Goal: Transaction & Acquisition: Purchase product/service

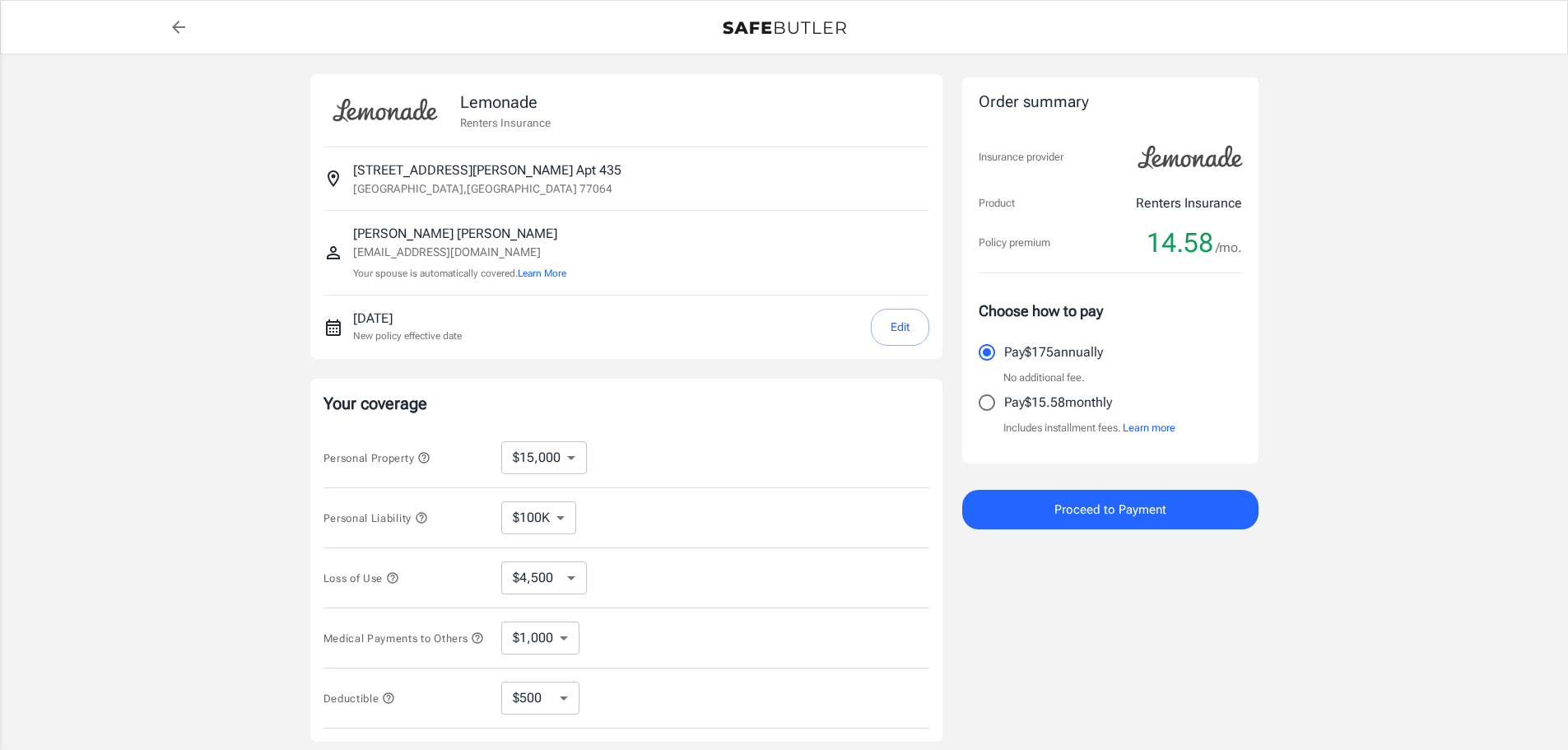
select select "15000"
select select "500"
click at [982, 401] on input "Pay $15.58 monthly" at bounding box center [987, 403] width 35 height 35
radio input "true"
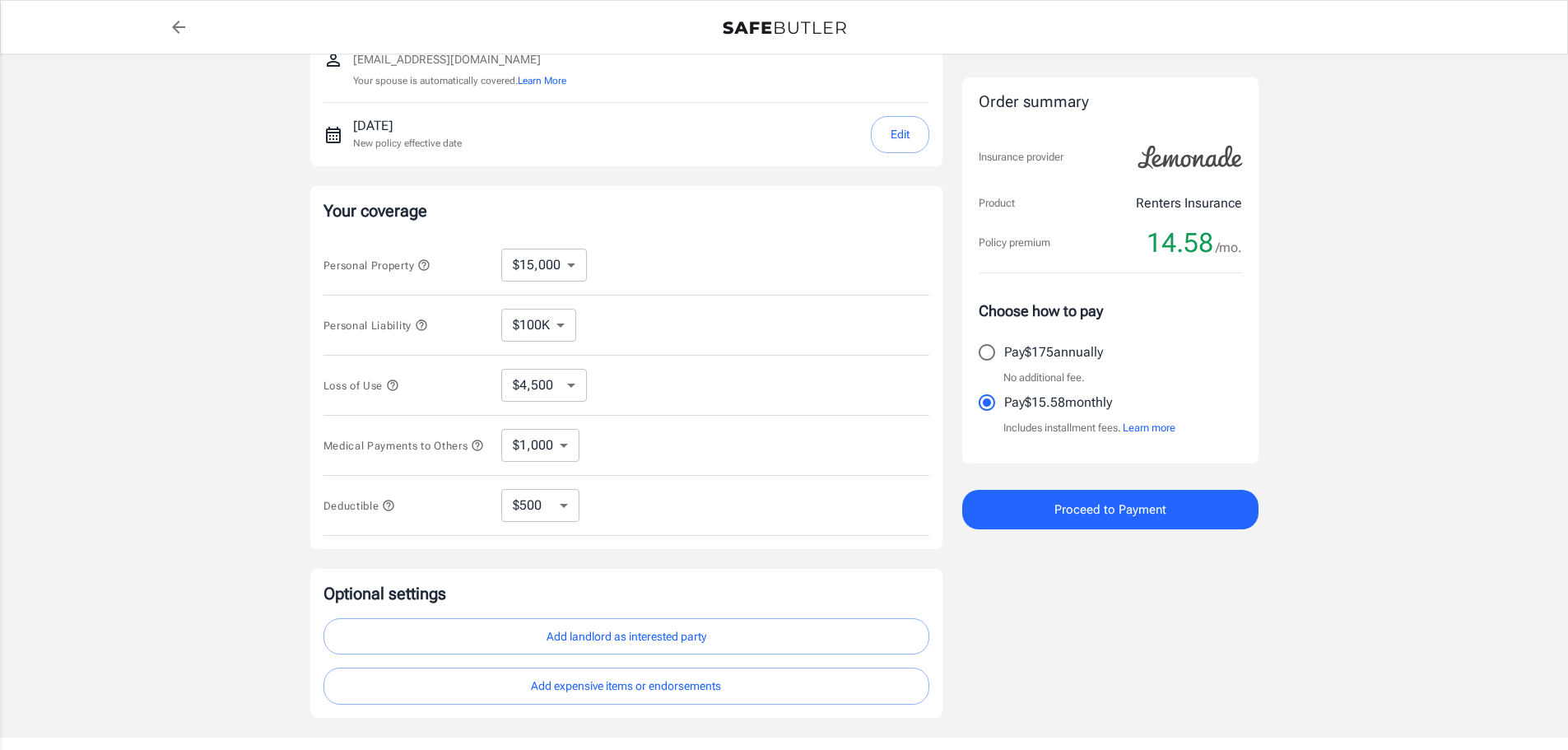
scroll to position [165, 0]
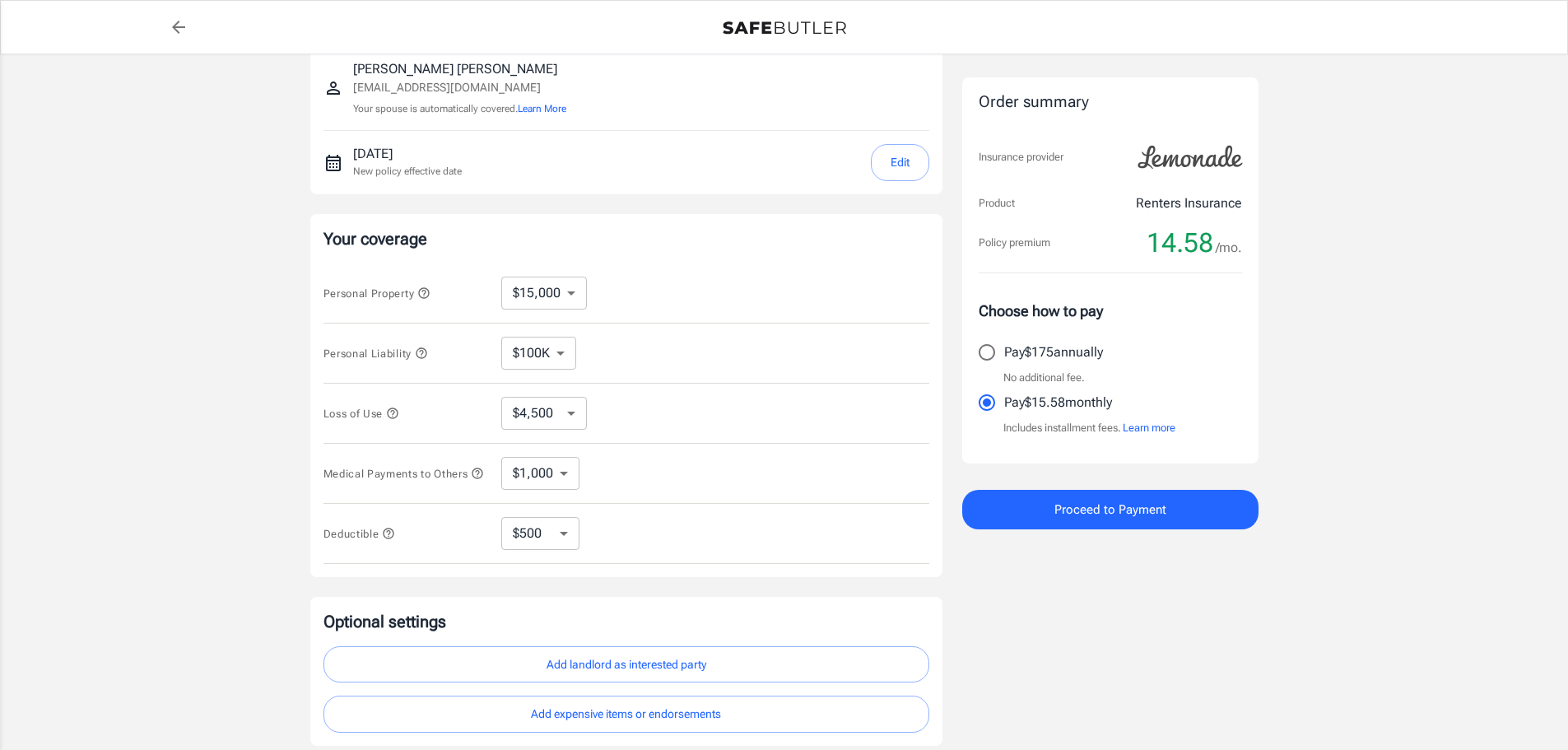
click at [892, 152] on button "Edit" at bounding box center [900, 163] width 59 height 37
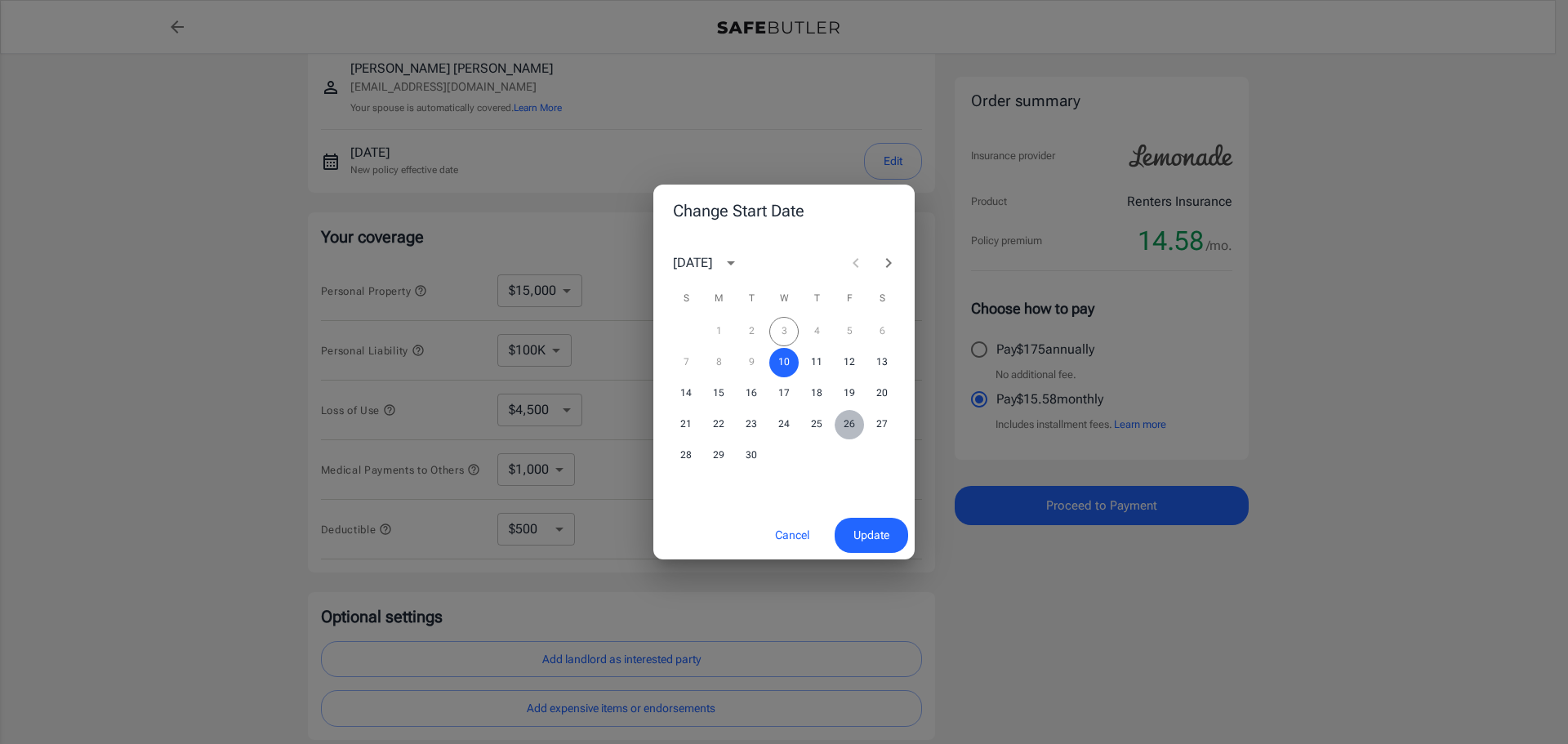
click at [850, 422] on button "26" at bounding box center [849, 425] width 30 height 30
click at [867, 537] on span "Update" at bounding box center [871, 536] width 36 height 21
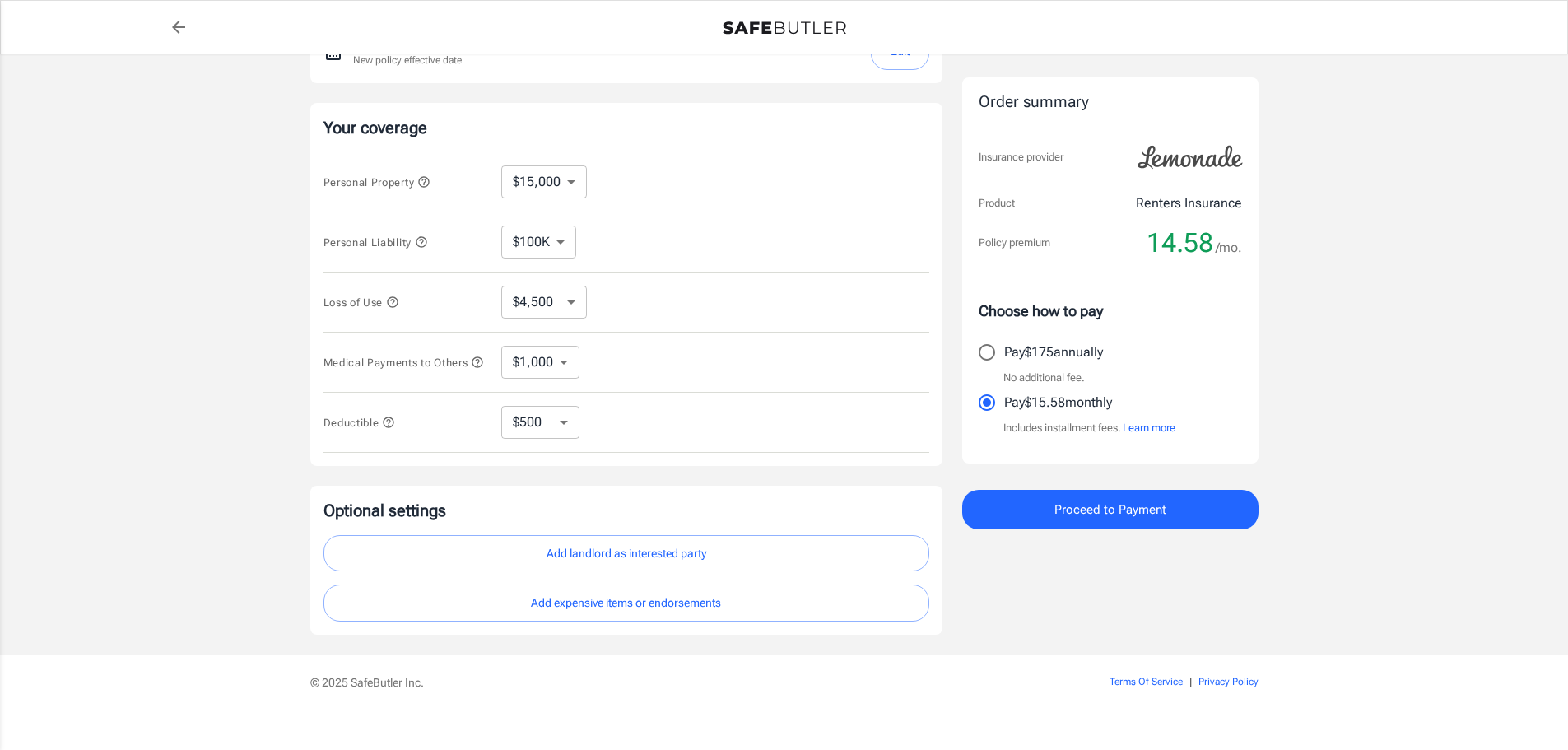
scroll to position [302, 0]
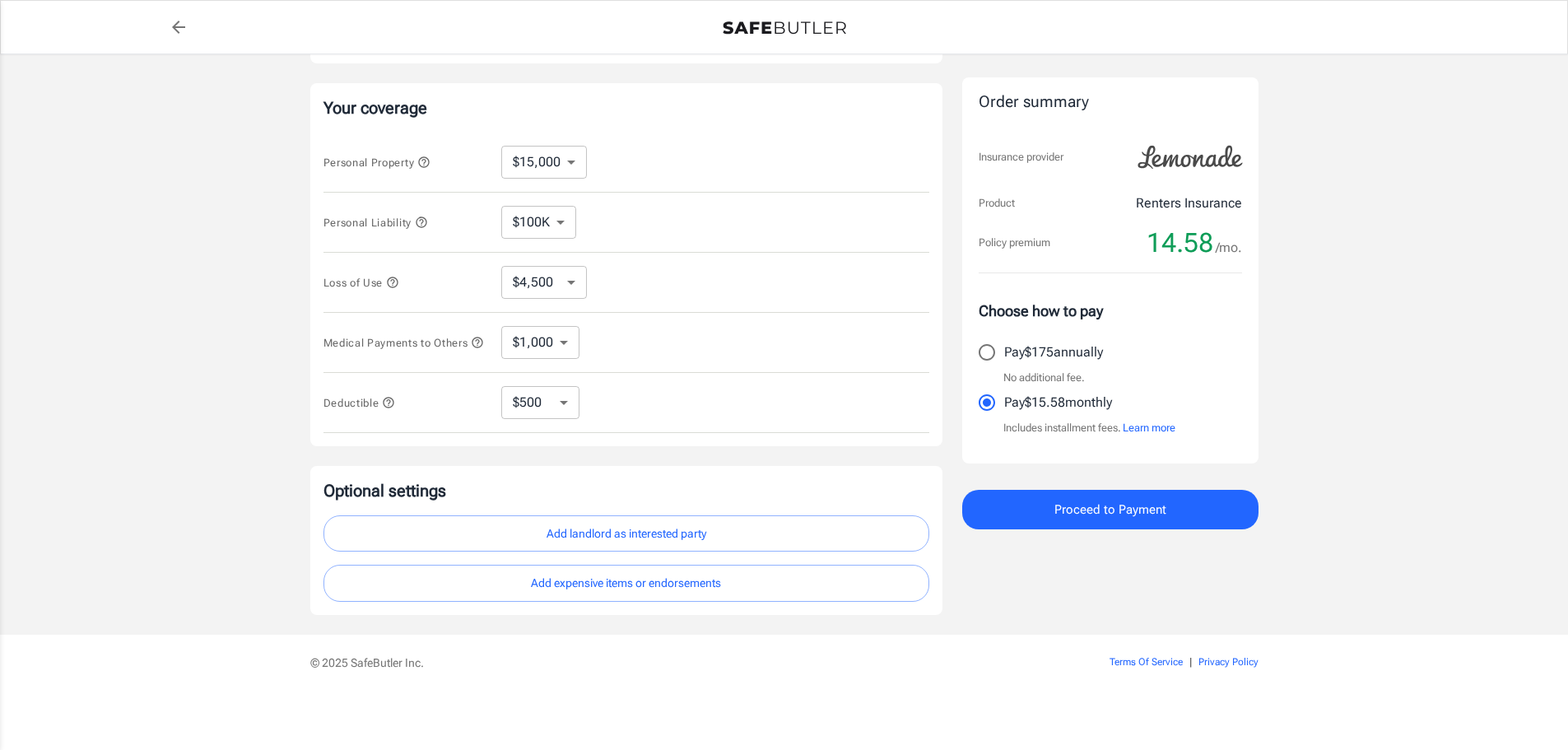
click at [392, 276] on icon "button" at bounding box center [392, 282] width 13 height 13
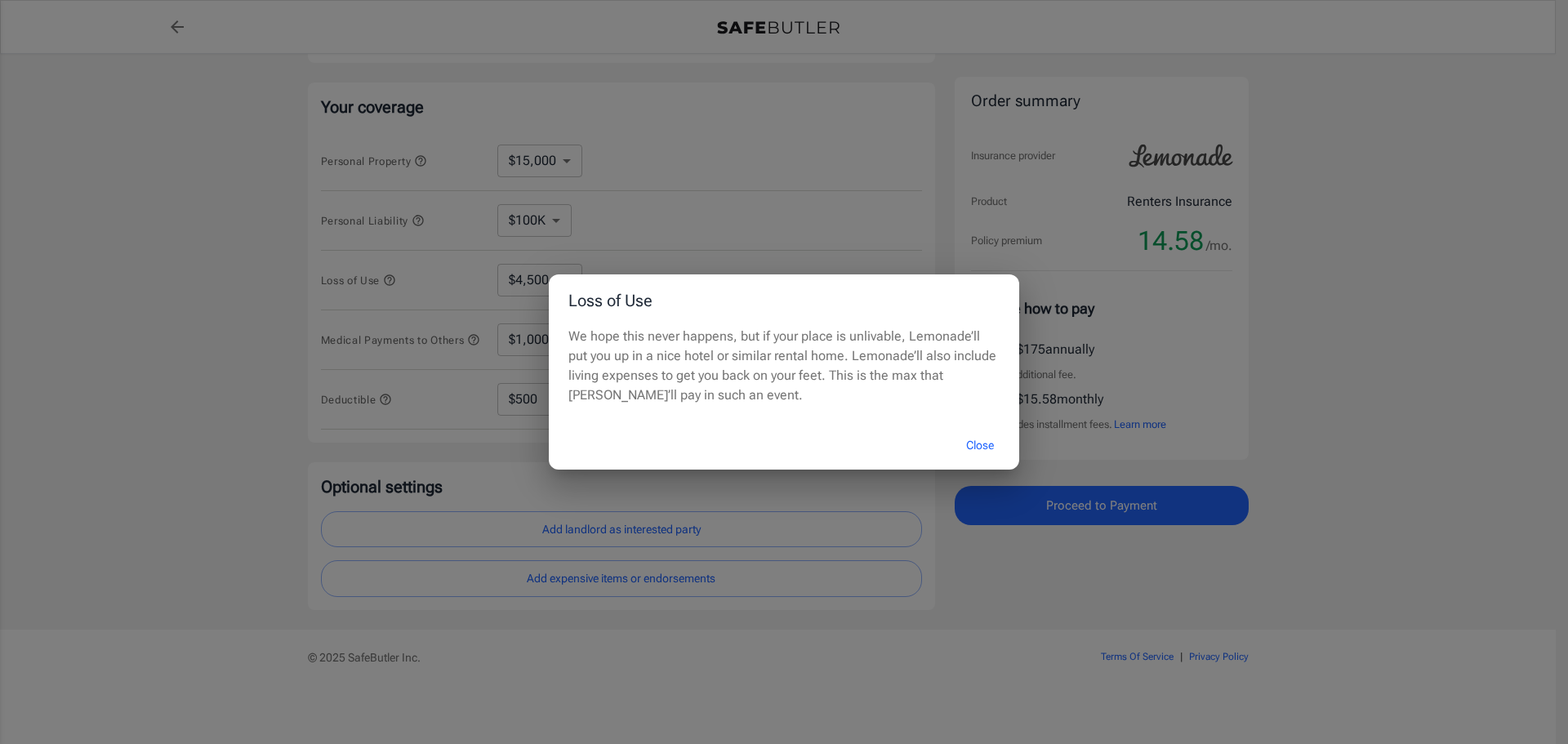
click at [981, 451] on button "Close" at bounding box center [979, 445] width 65 height 35
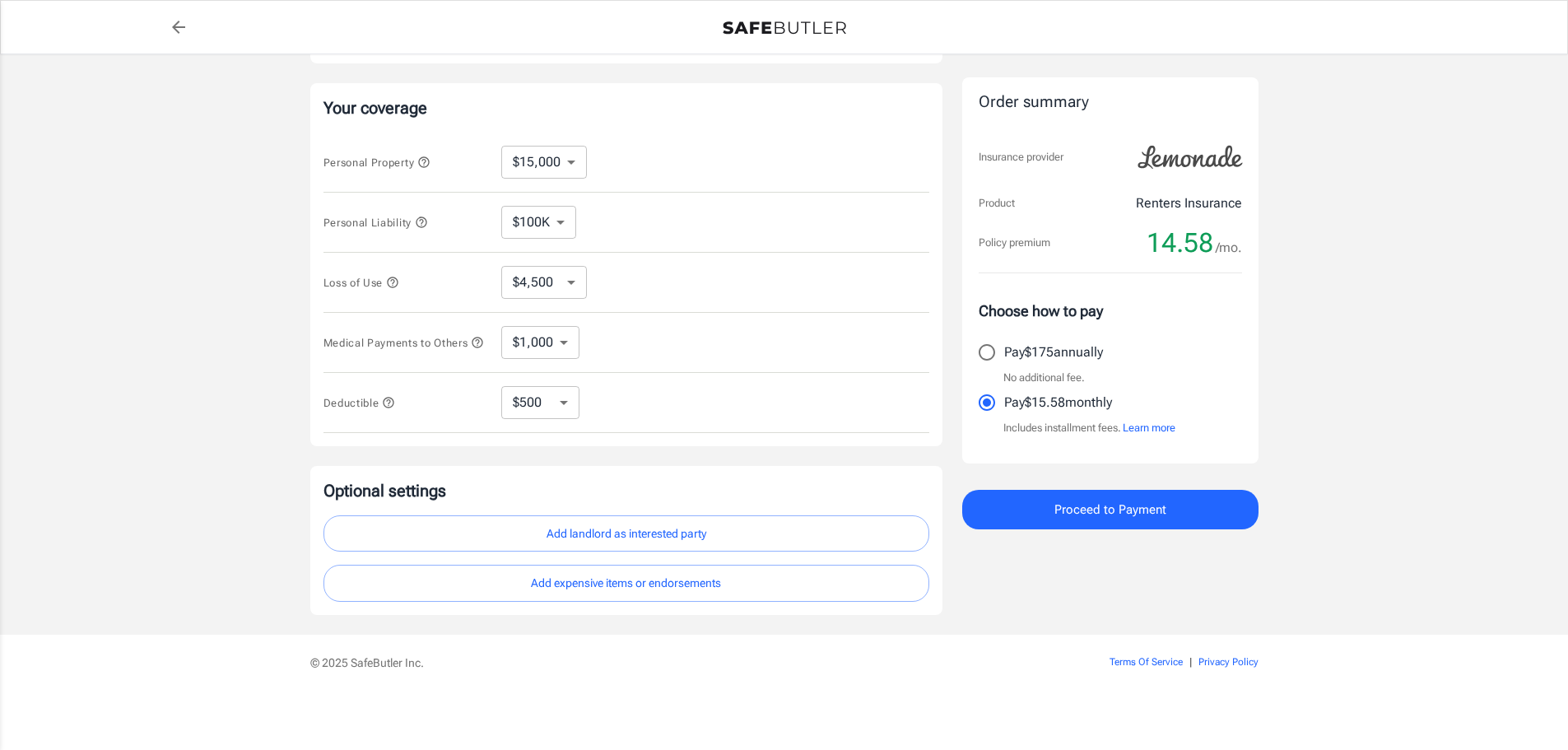
click at [573, 276] on select "$4,500 $7,500 $13,500 $22,500 $34,500 $55,500 $85,500 $130K $200K" at bounding box center [544, 283] width 86 height 33
select select "7500"
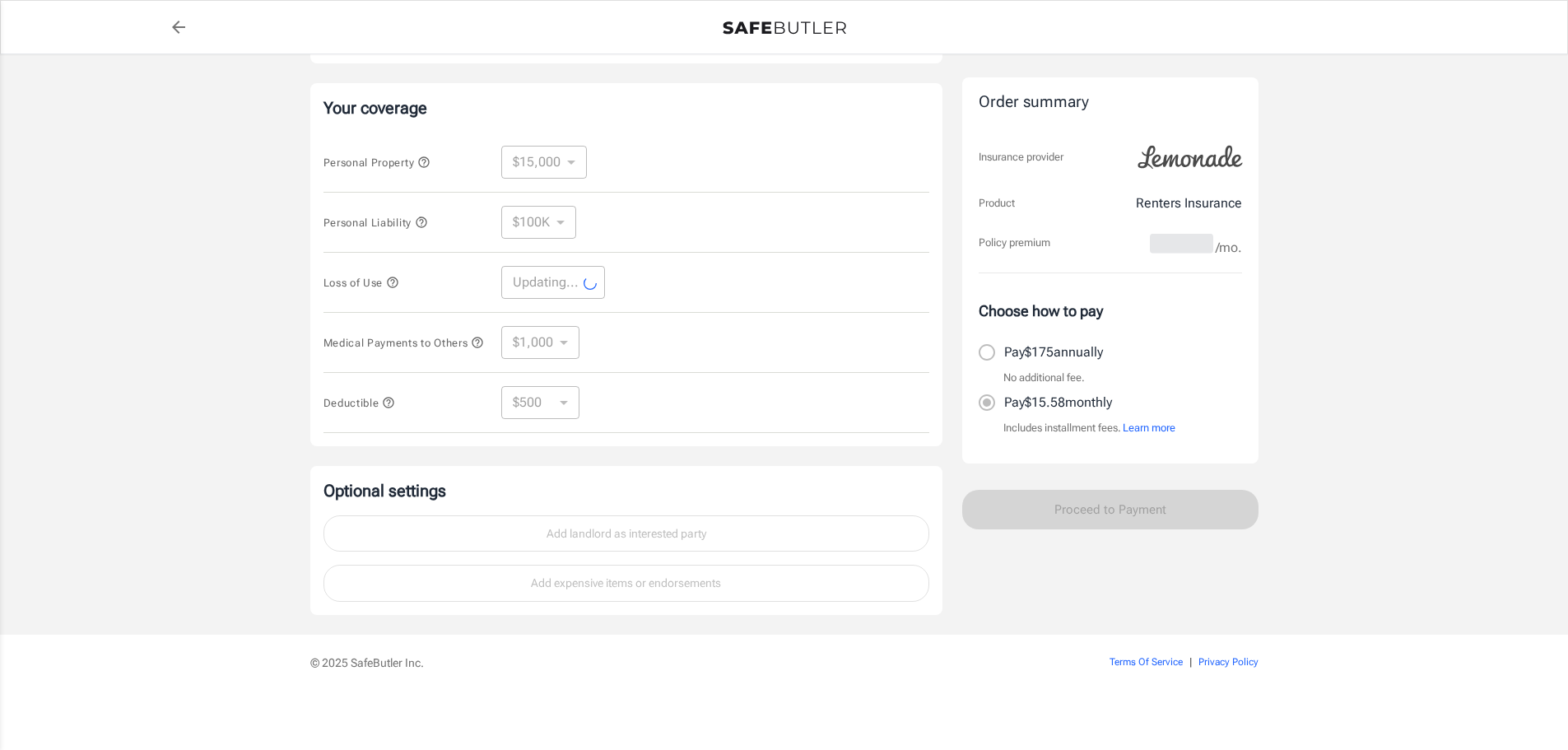
select select "7500"
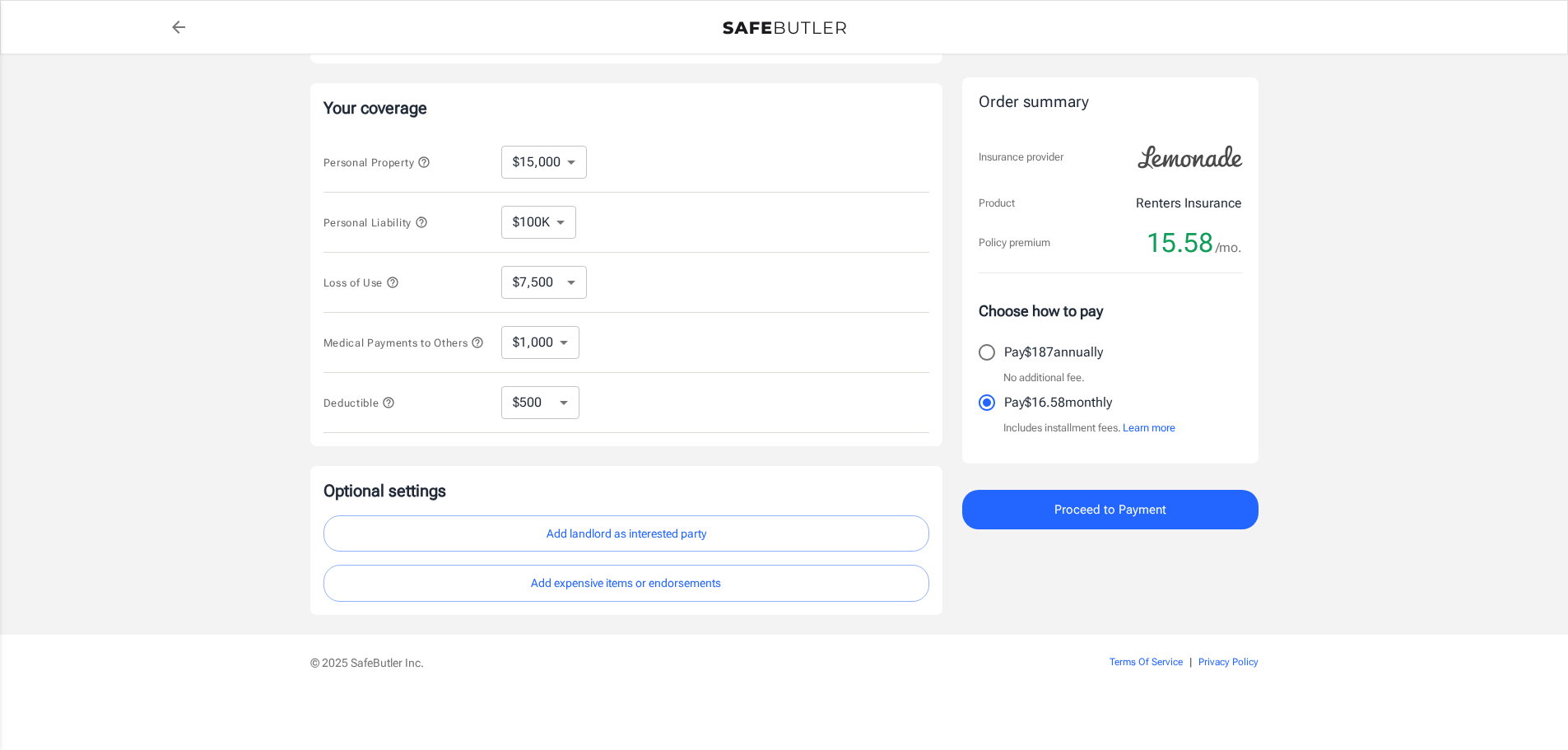
scroll to position [220, 0]
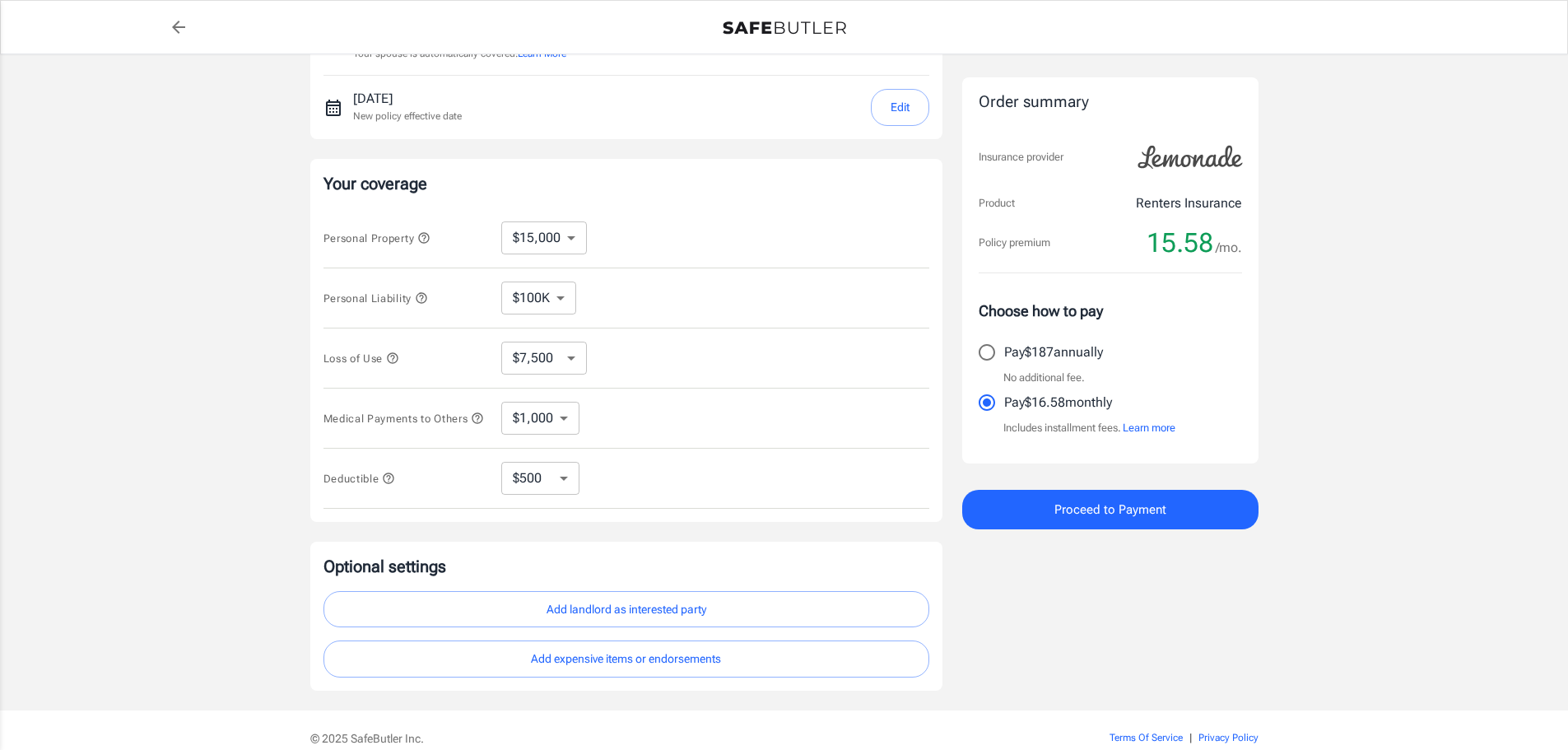
click at [572, 239] on select "$10,000 $15,000 $20,000 $25,000 $30,000 $40,000 $50,000 $100K $150K $200K $250K" at bounding box center [544, 238] width 86 height 33
select select "10000"
click at [424, 235] on icon "button" at bounding box center [424, 237] width 13 height 13
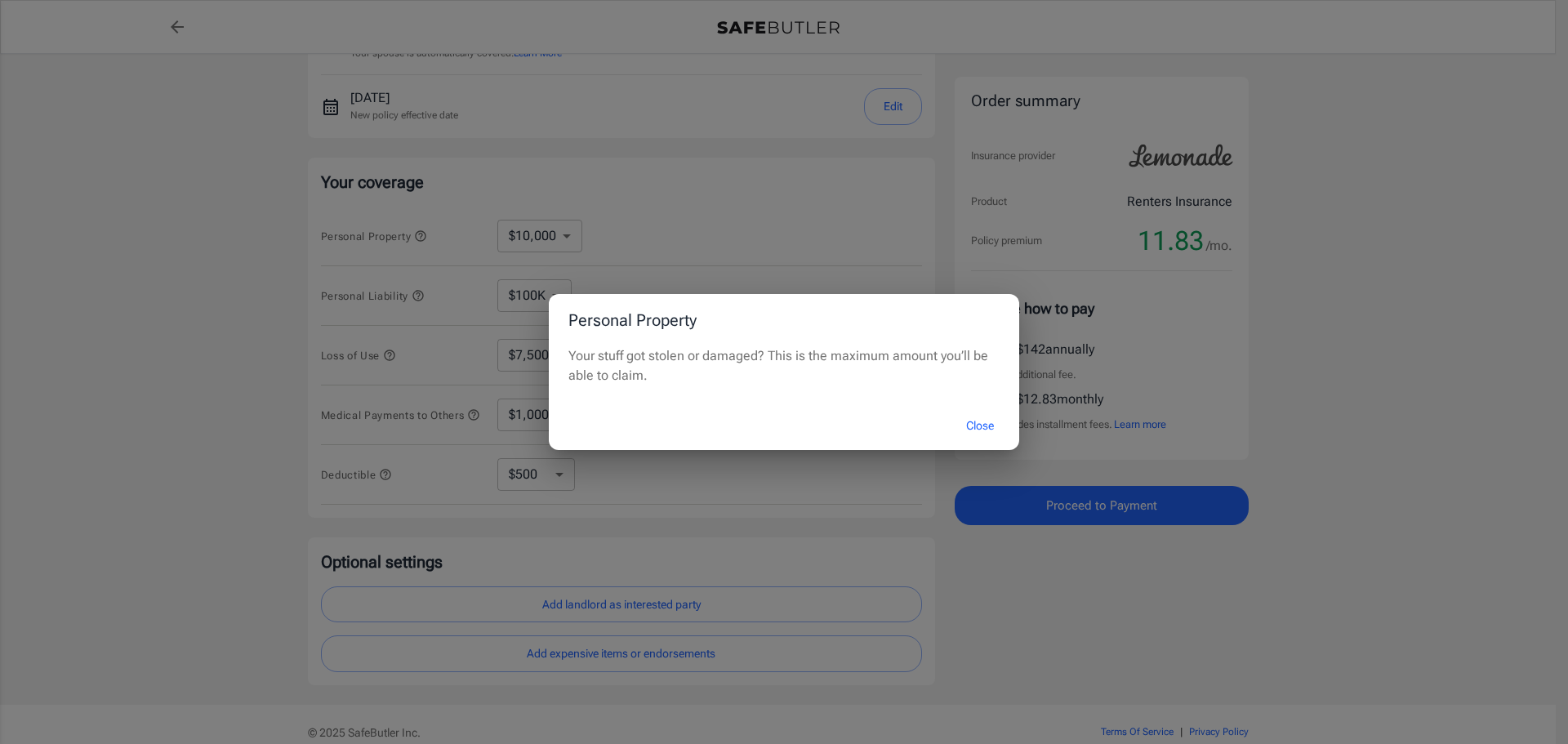
click at [990, 427] on button "Close" at bounding box center [979, 425] width 65 height 35
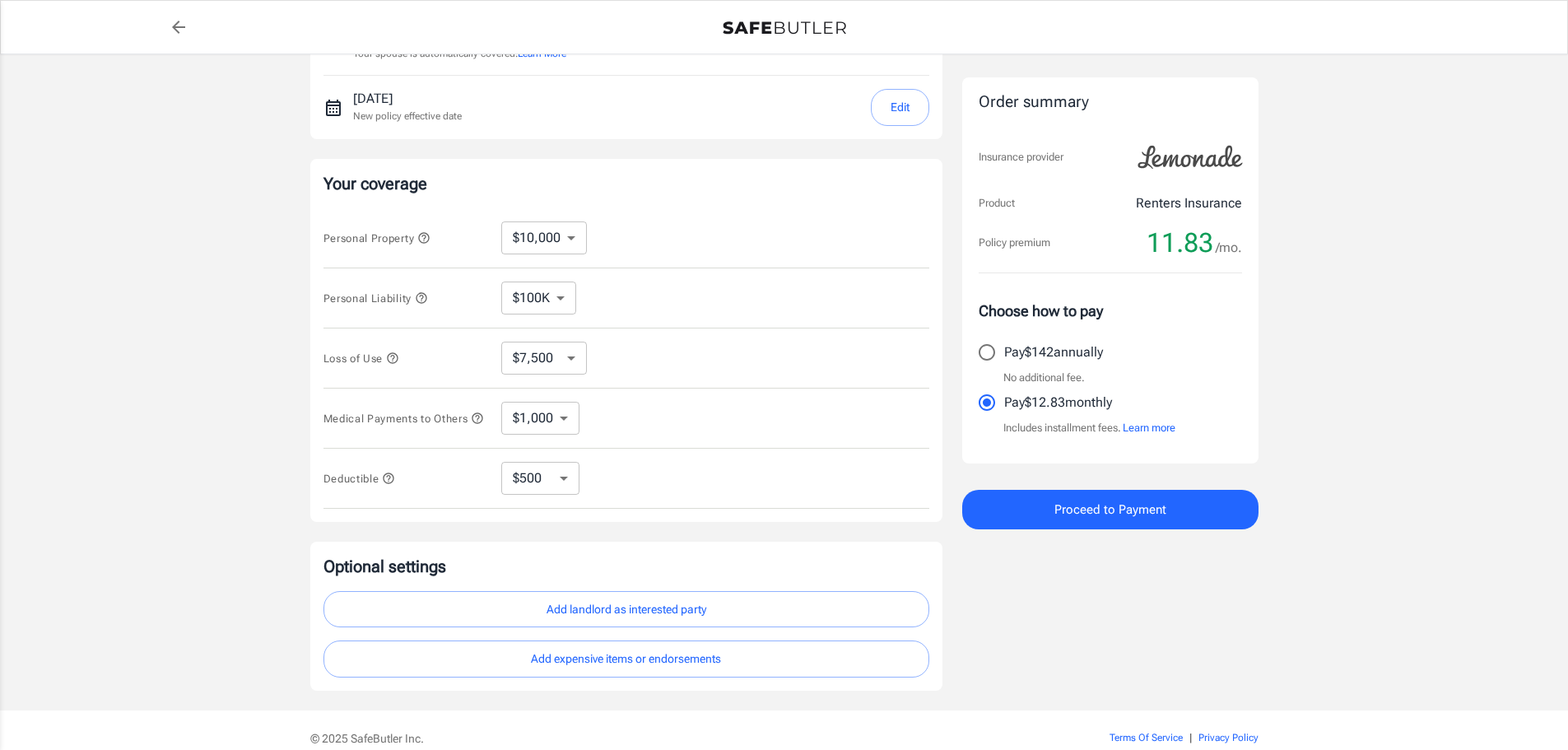
click at [577, 242] on select "$10,000 $15,000 $20,000 $25,000 $30,000 $40,000 $50,000 $100K $150K $200K $250K" at bounding box center [544, 238] width 86 height 33
select select "15000"
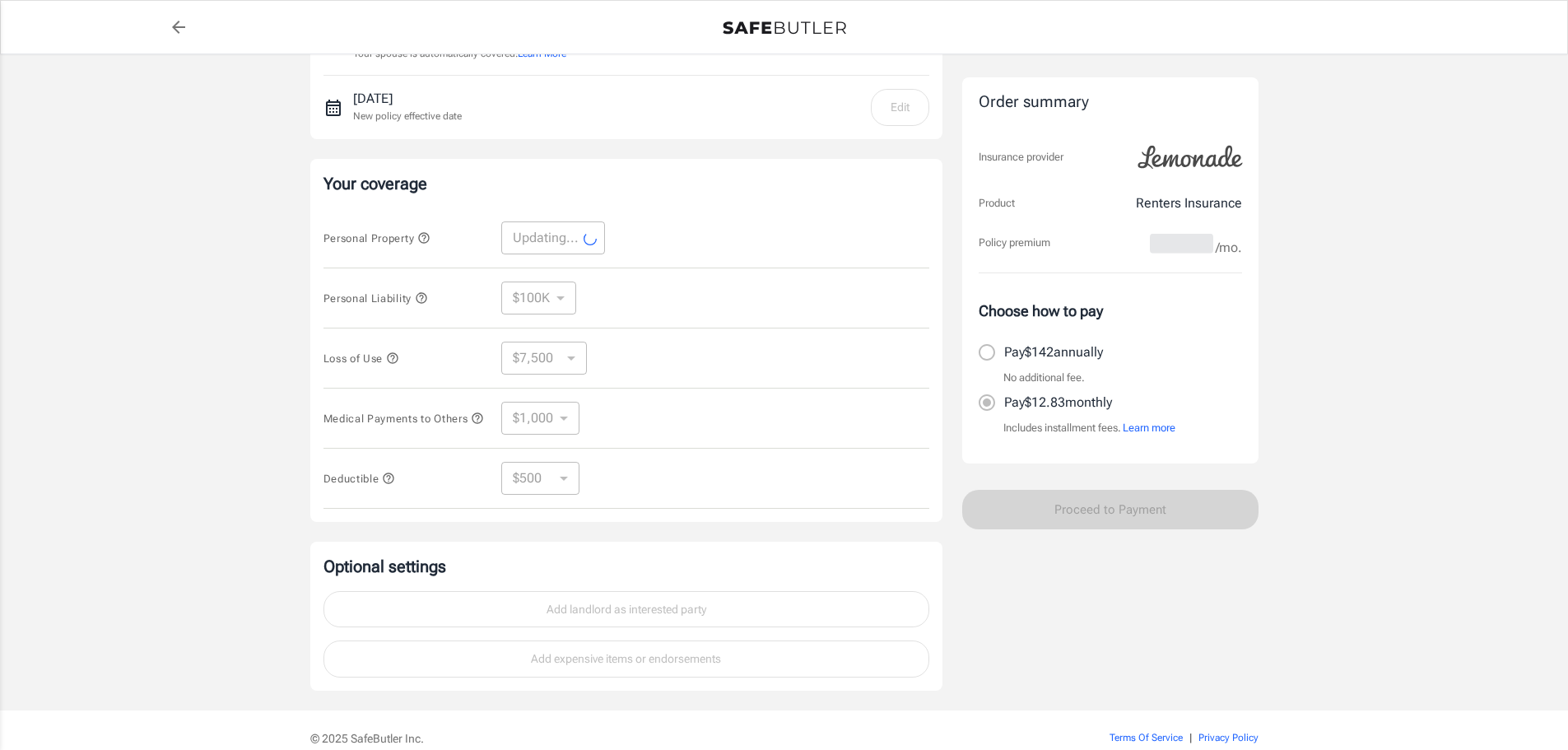
select select "15000"
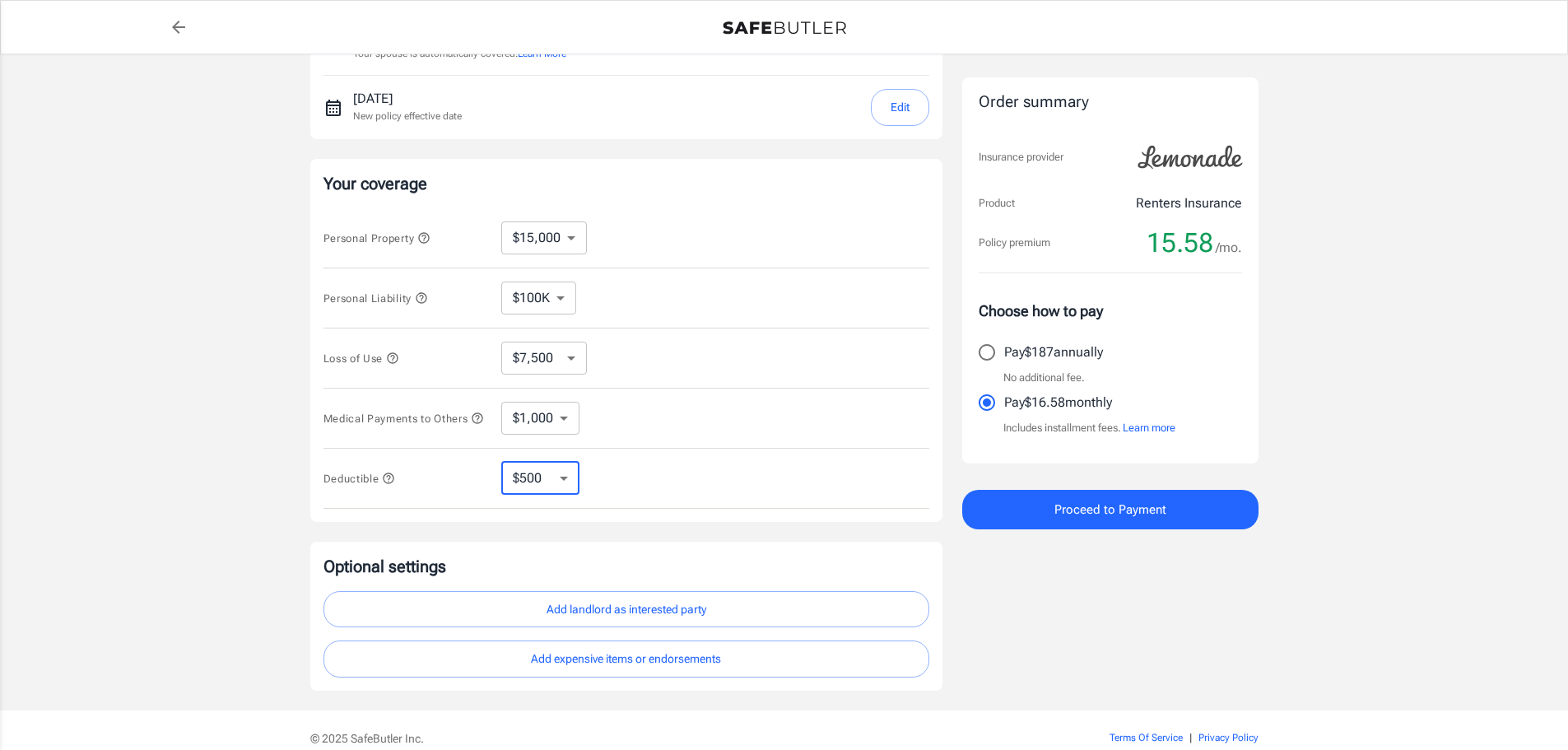
click at [570, 487] on select "$250 $500 $1,000 $2,500" at bounding box center [540, 479] width 78 height 33
select select "250"
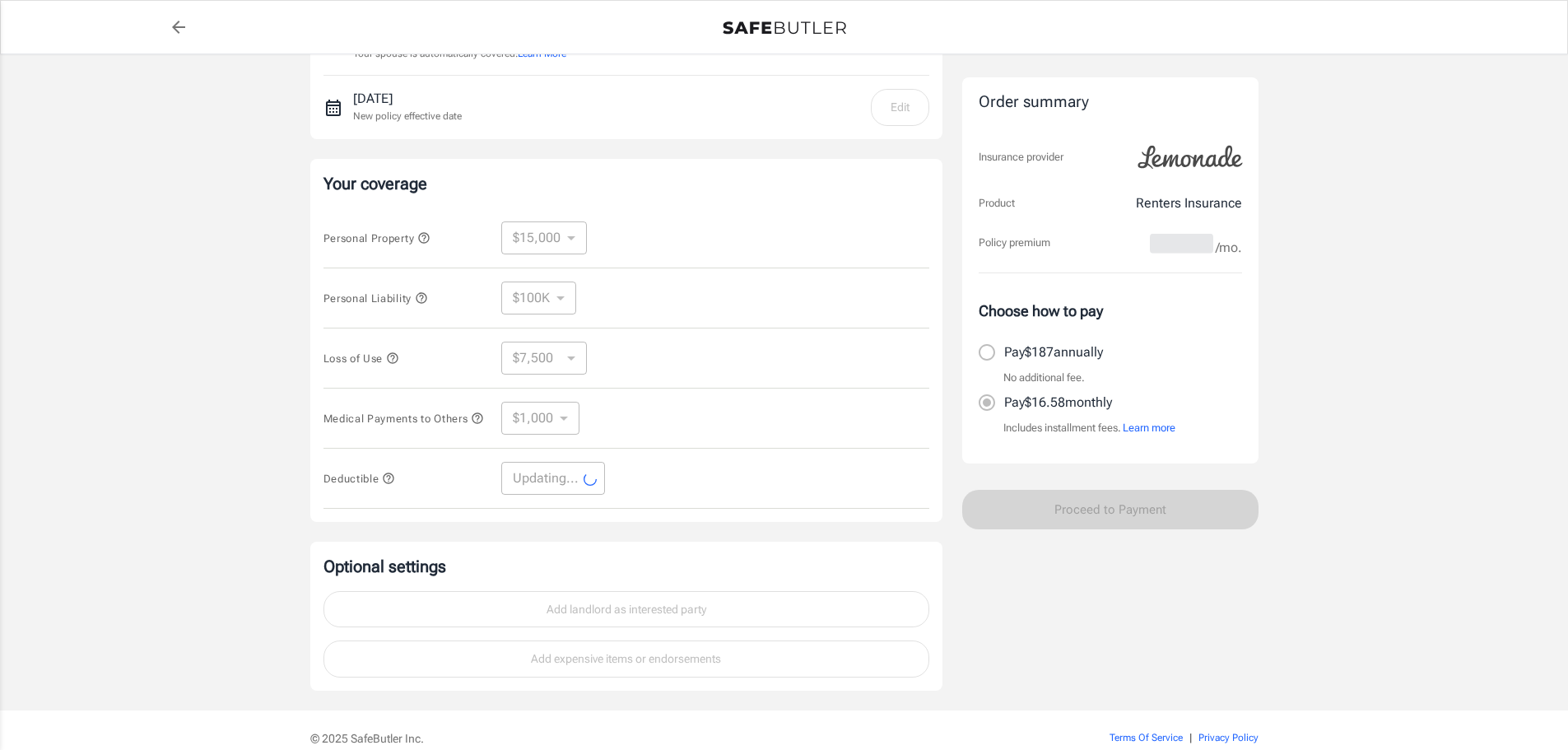
select select "250"
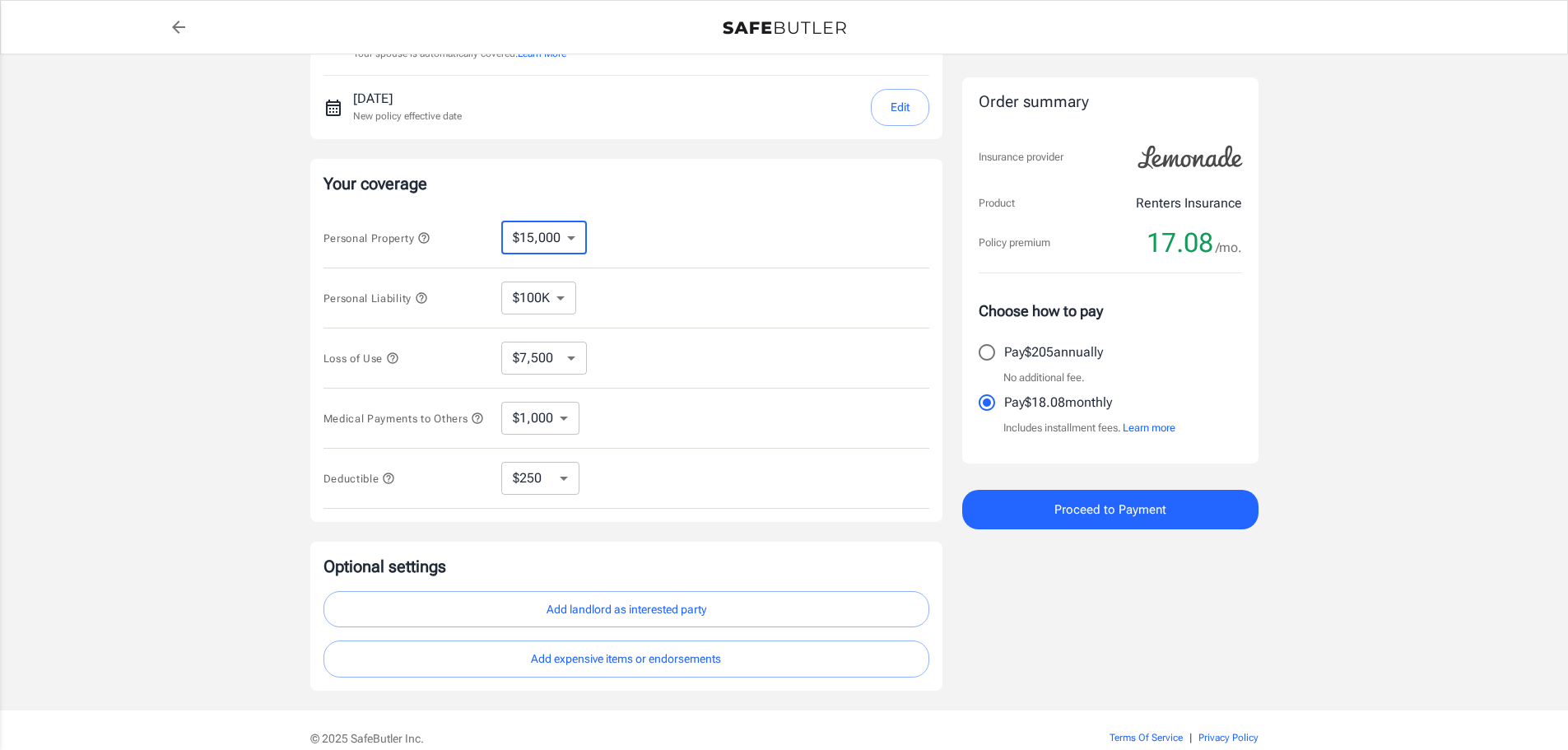
click at [571, 241] on select "$10,000 $15,000 $20,000 $25,000 $30,000 $40,000 $50,000 $100K $150K $200K $250K" at bounding box center [544, 238] width 86 height 33
select select "10000"
click at [578, 242] on select "$10,000 $15,000 $20,000 $25,000 $30,000 $40,000 $50,000 $100K $150K $200K $250K" at bounding box center [544, 238] width 86 height 33
select select "15000"
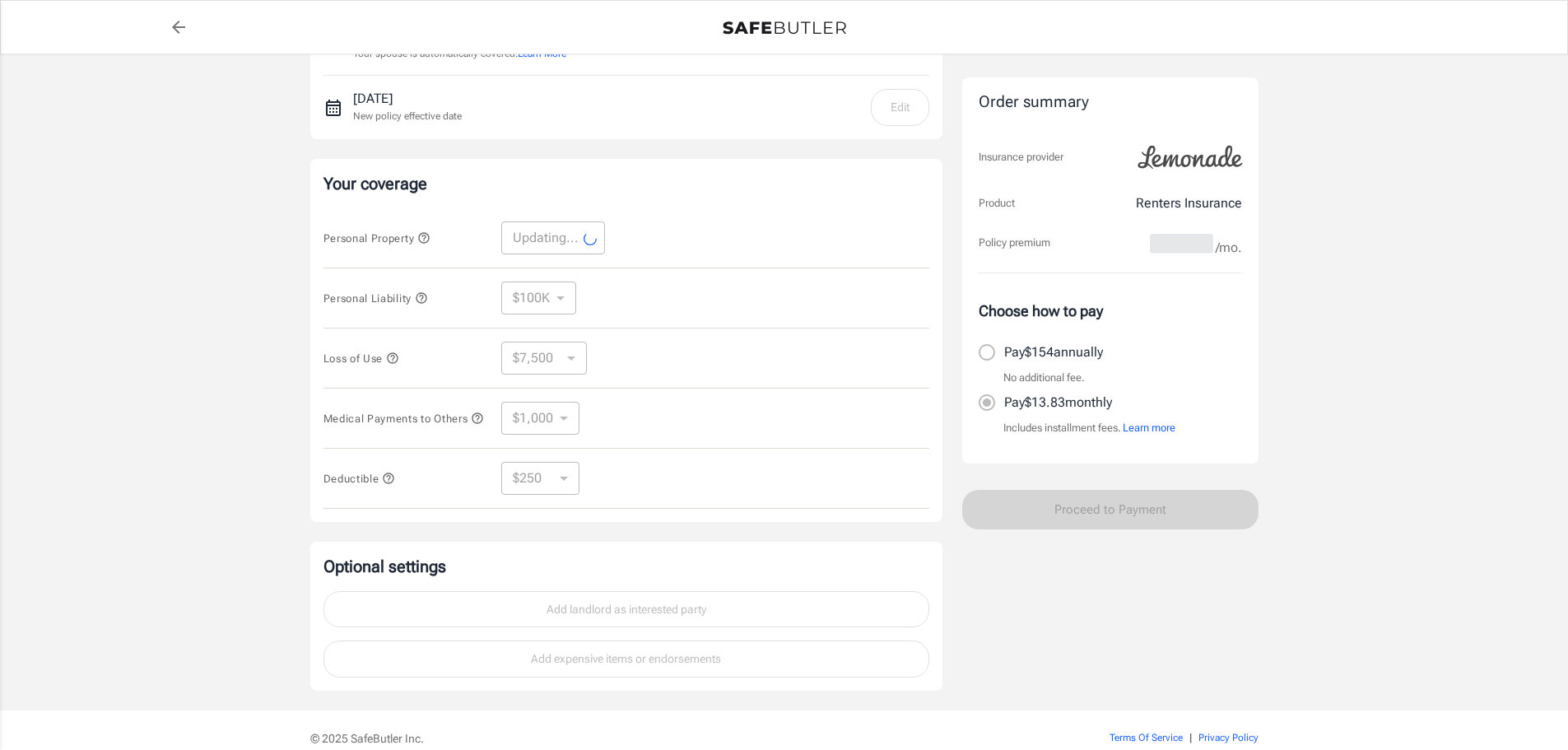
select select "15000"
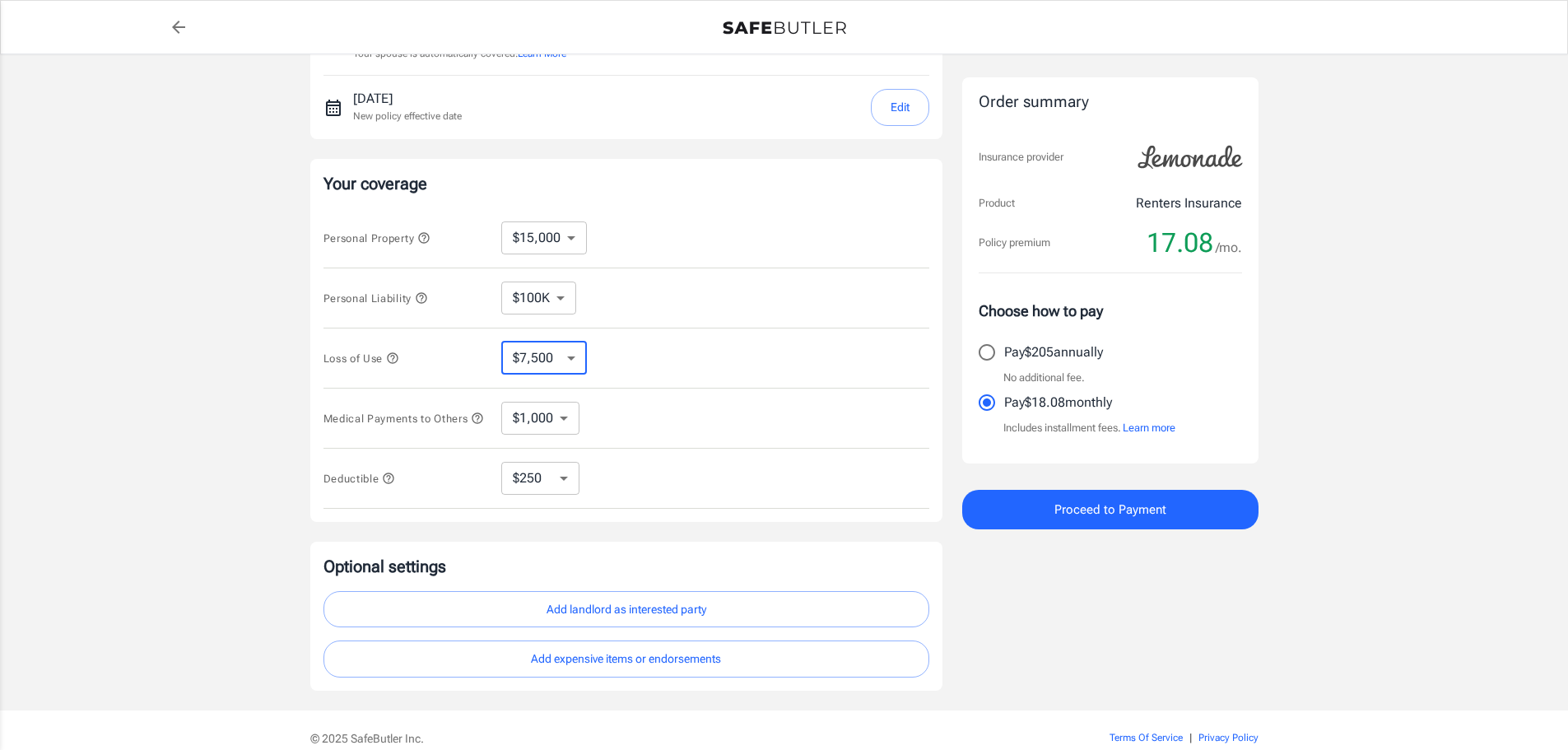
click at [576, 362] on select "$4,500 $7,500 $13,500 $22,500 $34,500 $55,500 $85,500 $130K $200K" at bounding box center [544, 358] width 86 height 33
select select "4500"
click at [579, 354] on select "$4,500 $7,500 $13,500 $22,500 $34,500 $55,500 $85,500 $130K $200K" at bounding box center [544, 358] width 86 height 33
select select "7500"
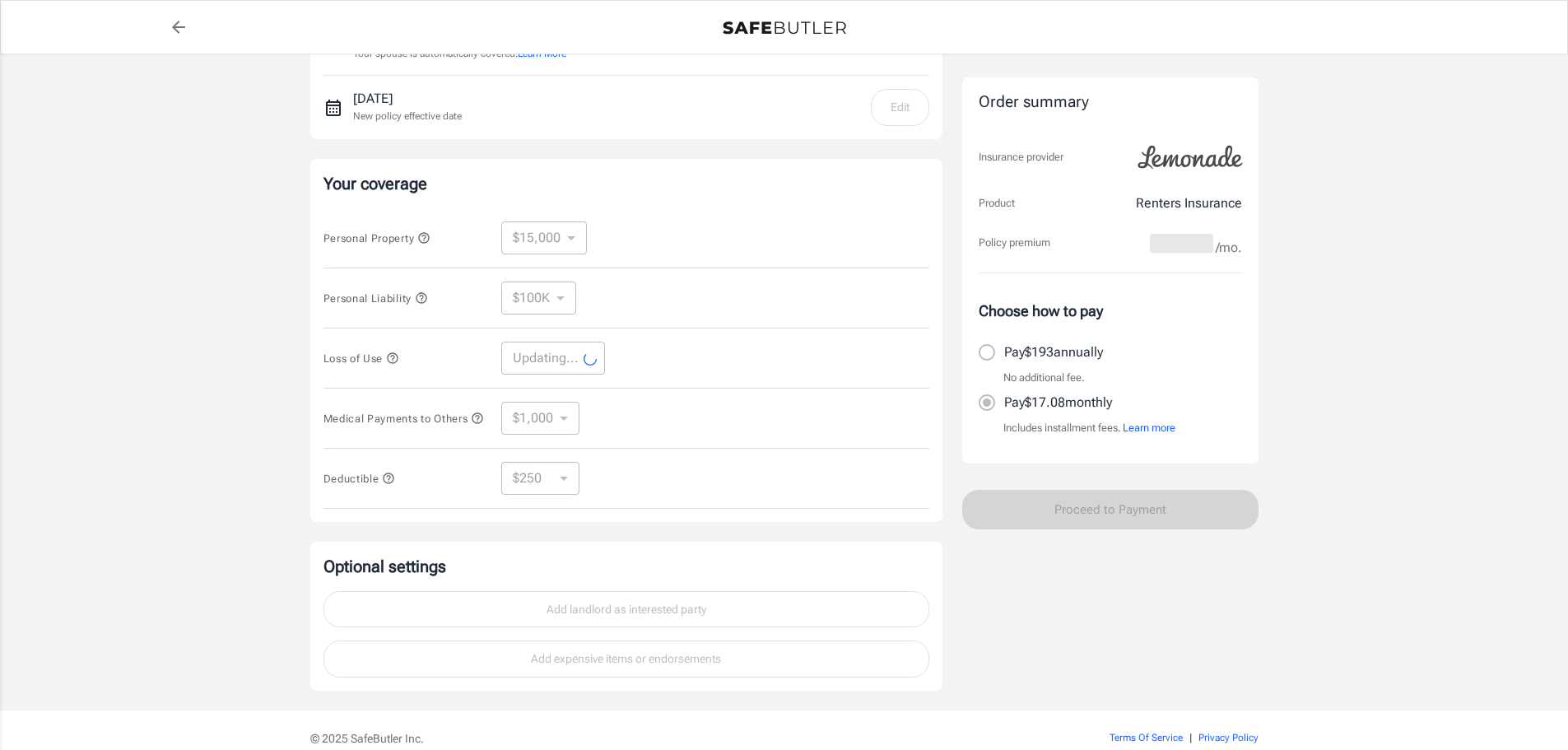
select select "7500"
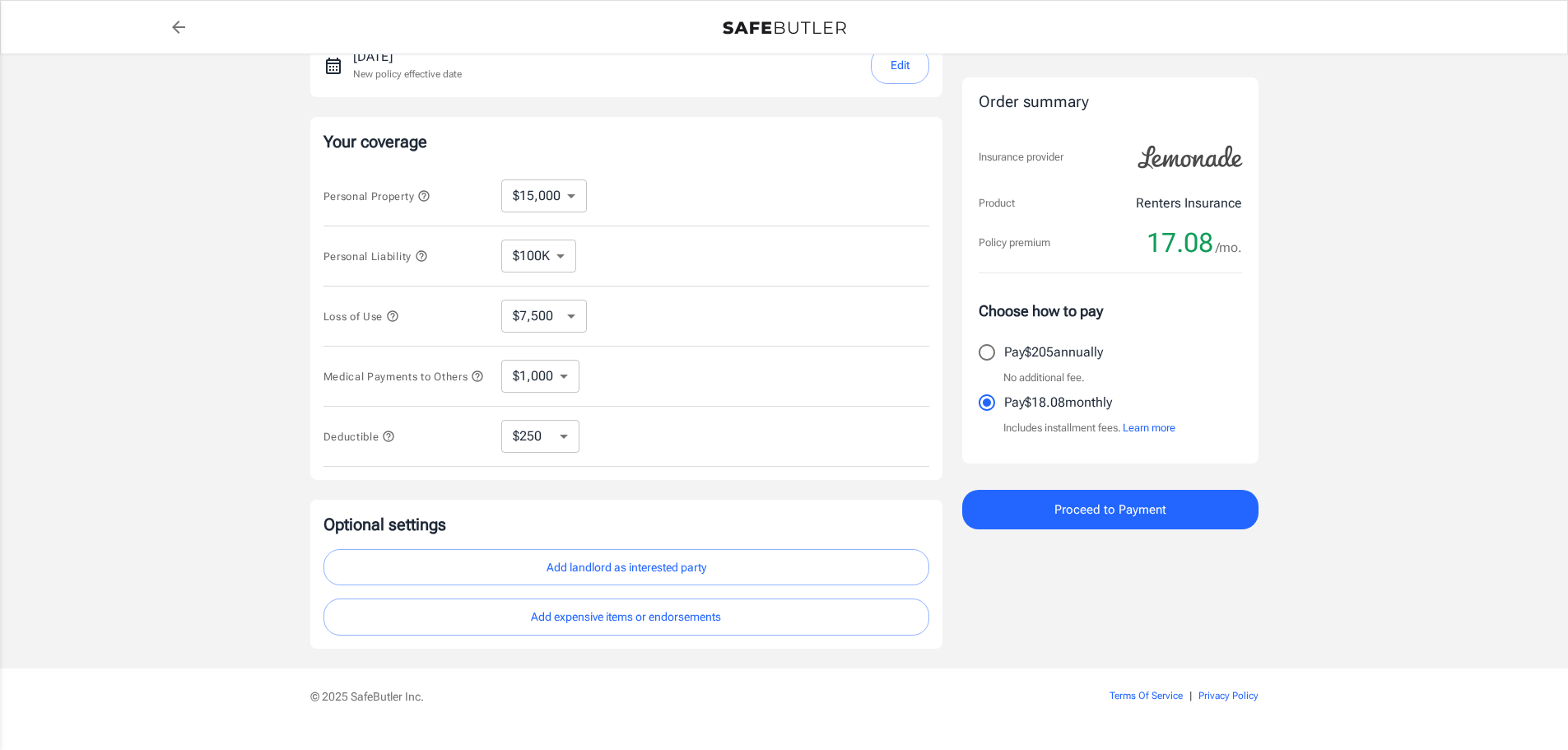
scroll to position [302, 0]
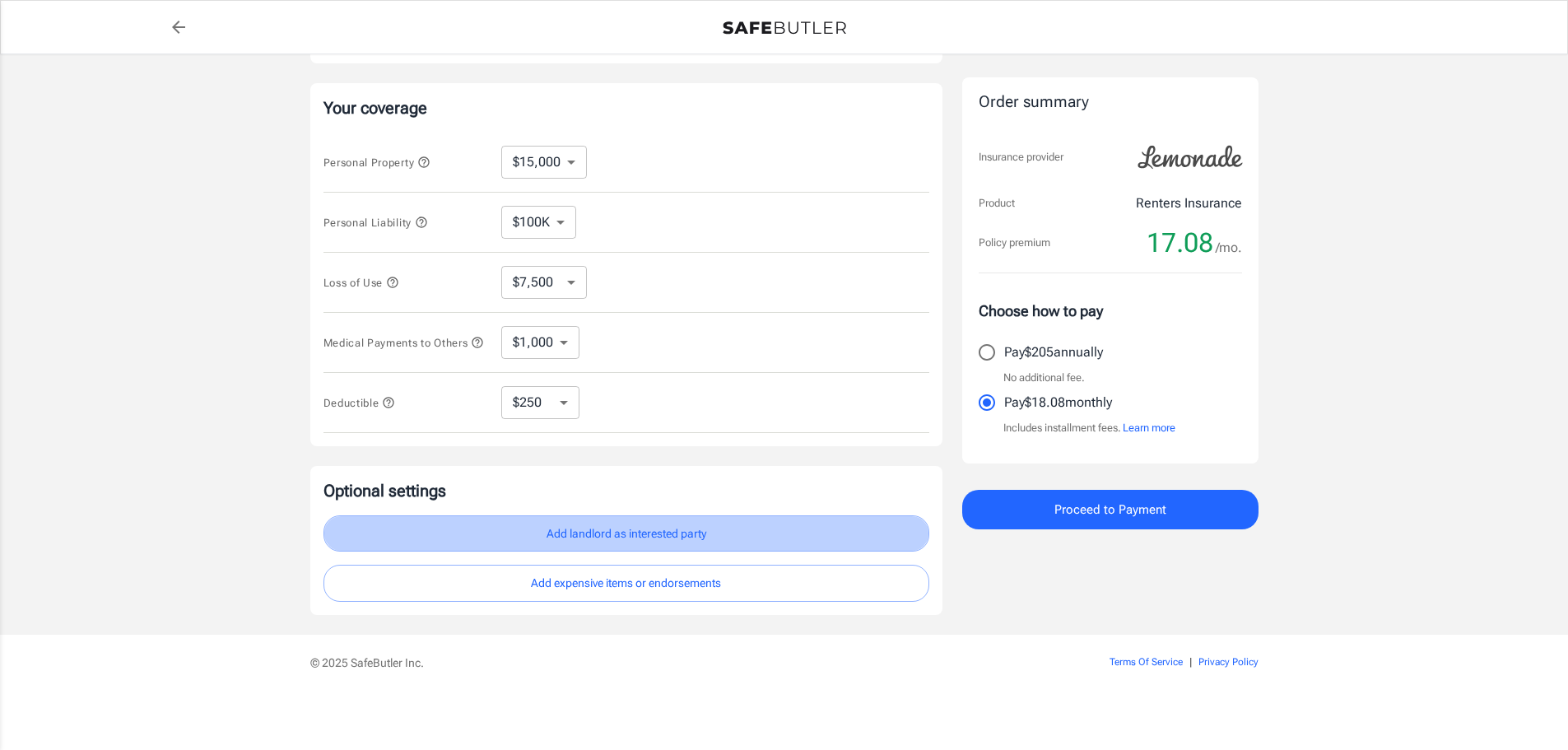
click at [649, 530] on button "Add landlord as interested party" at bounding box center [626, 534] width 606 height 37
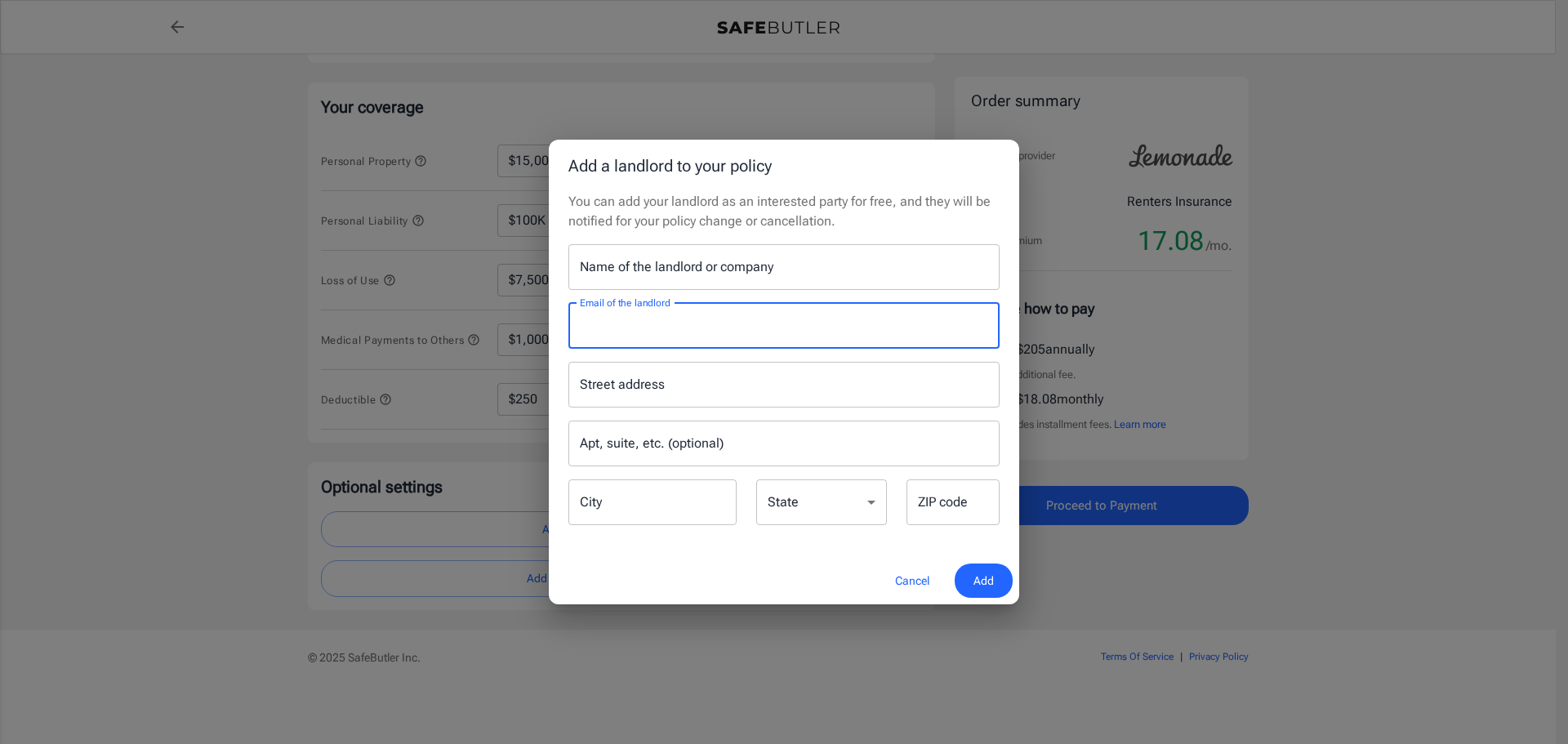
paste input "[EMAIL_ADDRESS][DOMAIN_NAME]"
type input "[EMAIL_ADDRESS][DOMAIN_NAME]"
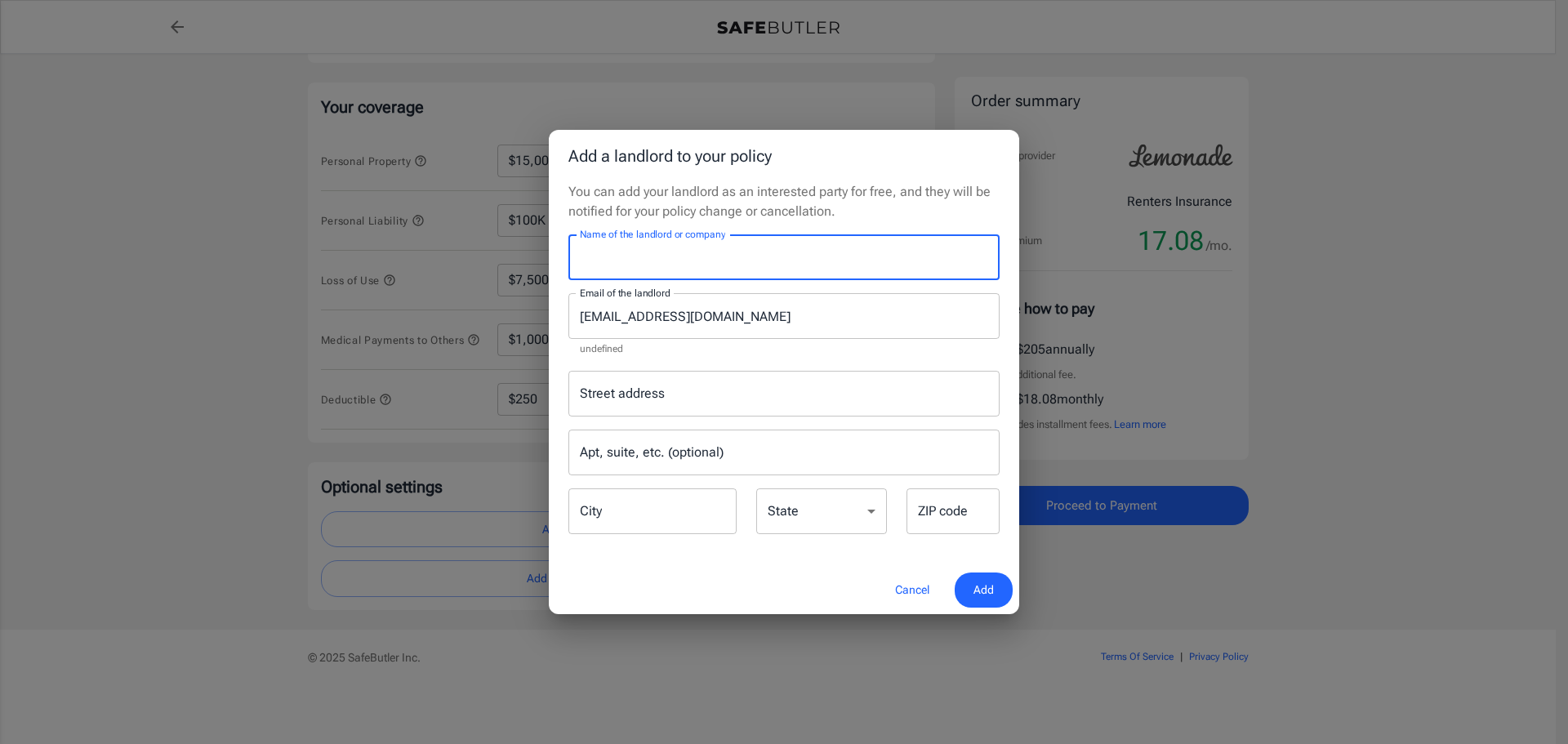
paste input "Duo West Champions"
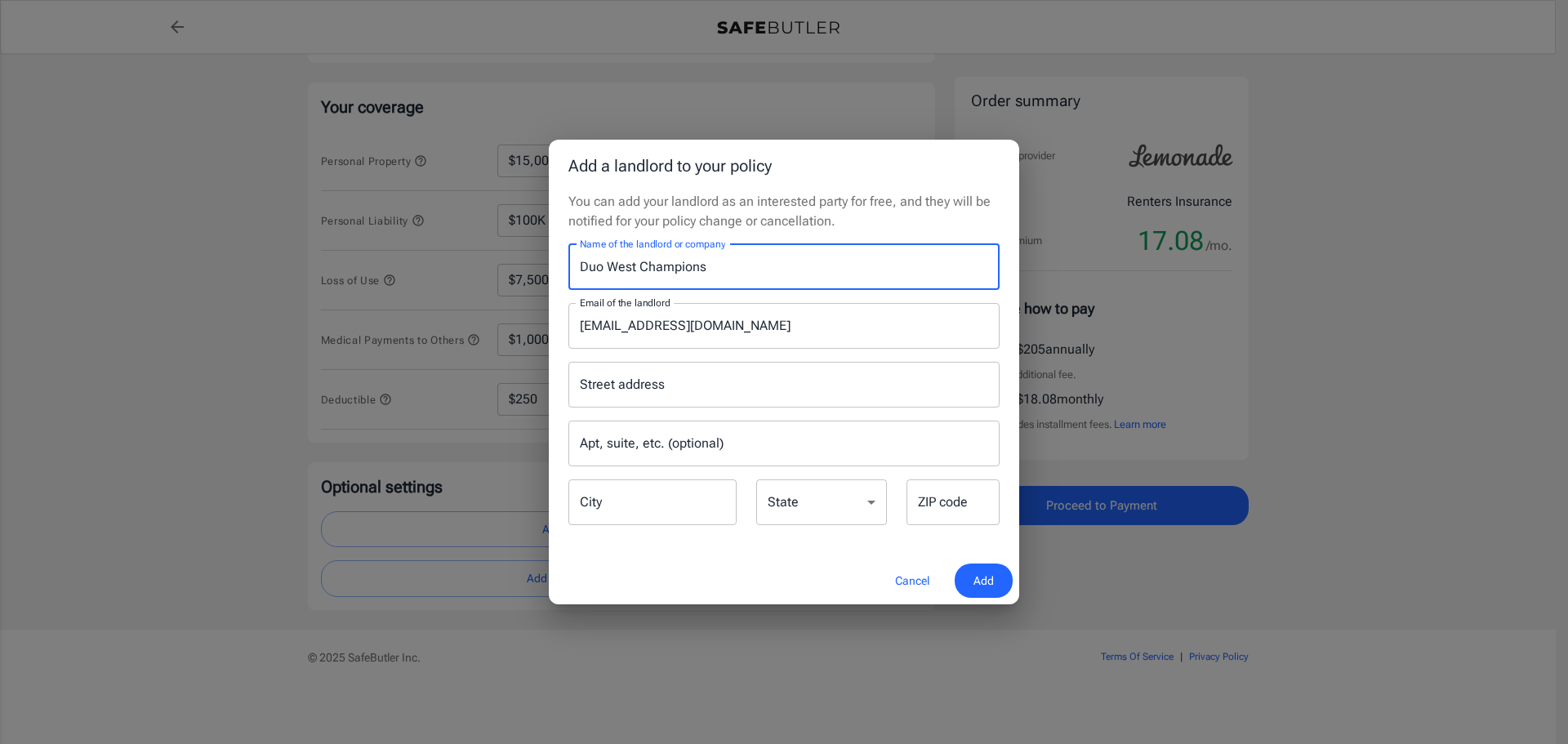
type input "Duo West Champions"
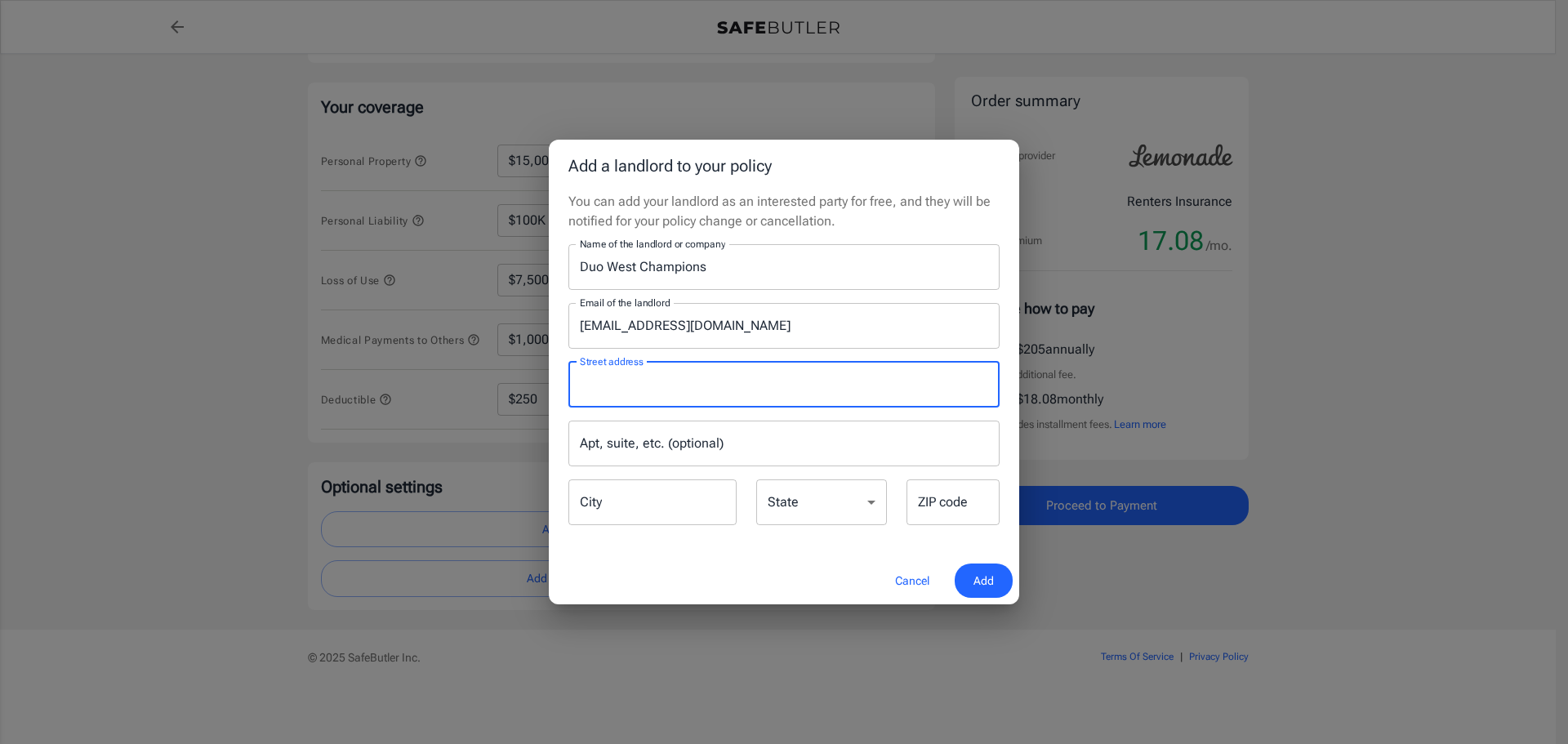
drag, startPoint x: 648, startPoint y: 385, endPoint x: 622, endPoint y: 383, distance: 26.1
click at [622, 383] on input "Street address" at bounding box center [784, 385] width 417 height 31
paste input "PO Box 115009"
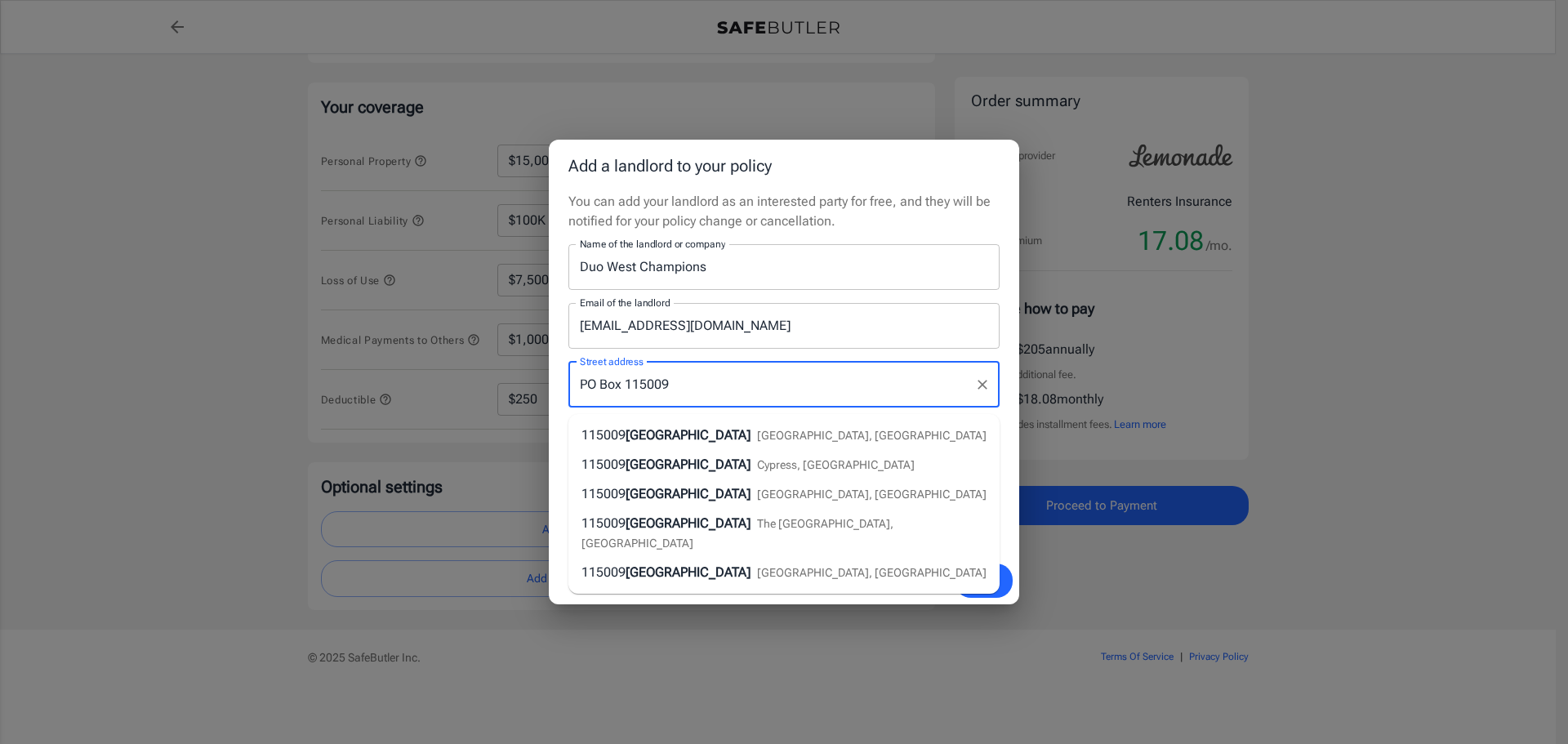
type input "PO Box 115009"
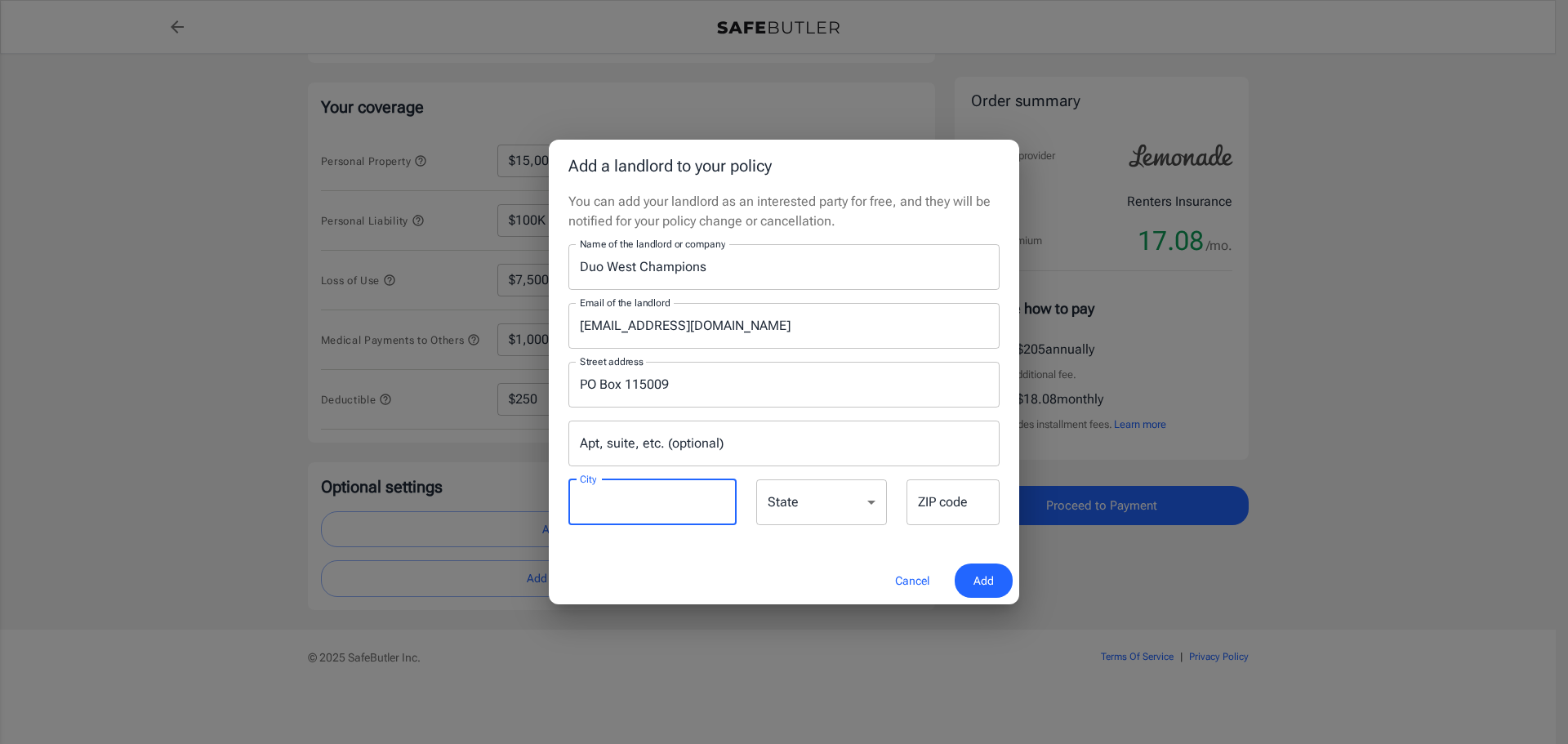
click at [627, 506] on input "City" at bounding box center [653, 502] width 168 height 46
paste input "Carrollton"
type input "Carrollton"
click at [839, 502] on select "[US_STATE] [US_STATE] [US_STATE] [US_STATE] [US_STATE] [US_STATE] [US_STATE] [U…" at bounding box center [821, 502] width 131 height 46
select select "[GEOGRAPHIC_DATA]"
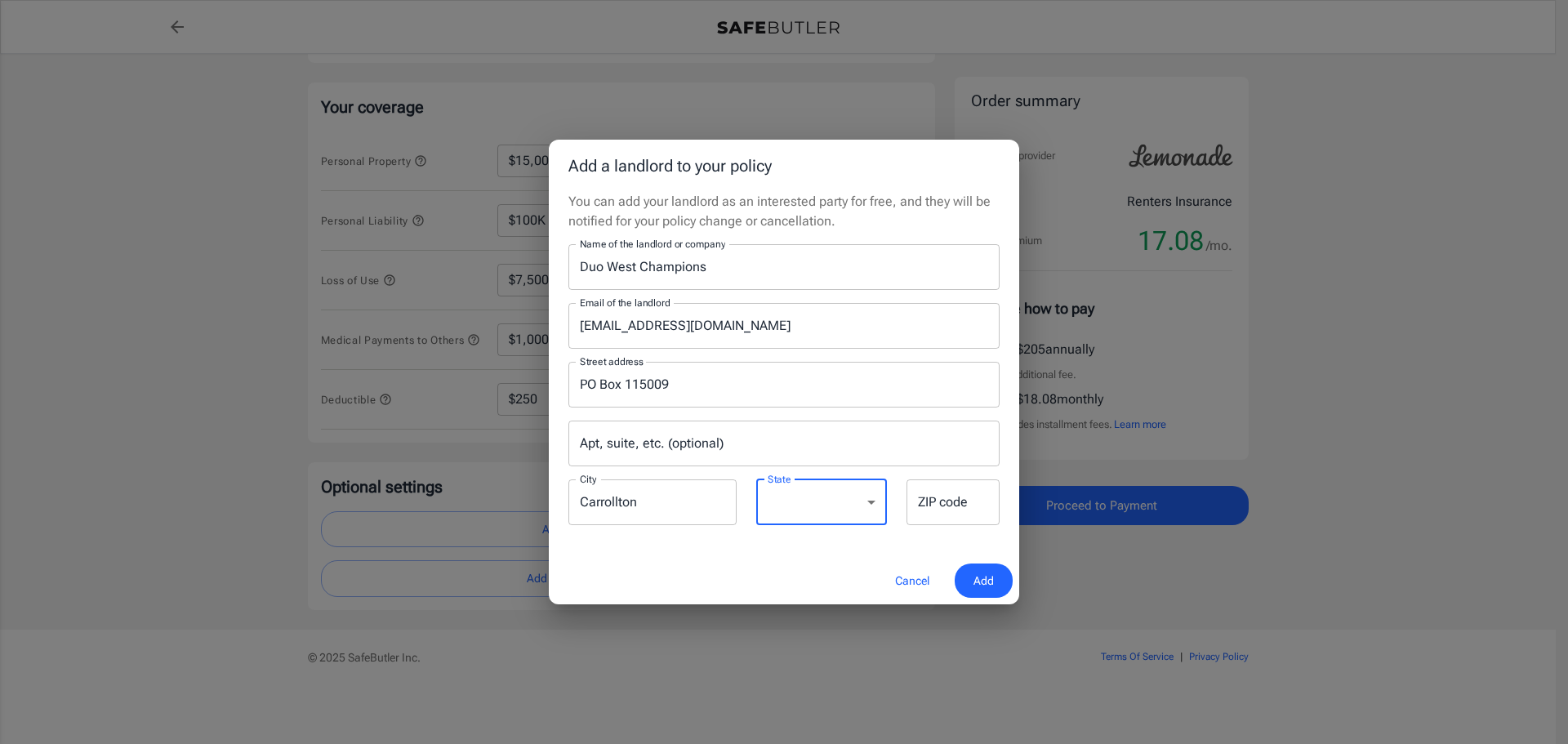
click at [756, 479] on select "[US_STATE] [US_STATE] [US_STATE] [US_STATE] [US_STATE] [US_STATE] [US_STATE] [U…" at bounding box center [821, 502] width 131 height 46
click at [937, 501] on input "ZIP code" at bounding box center [952, 502] width 93 height 46
paste input "75011"
type input "75011"
click at [983, 584] on span "Add" at bounding box center [984, 582] width 21 height 21
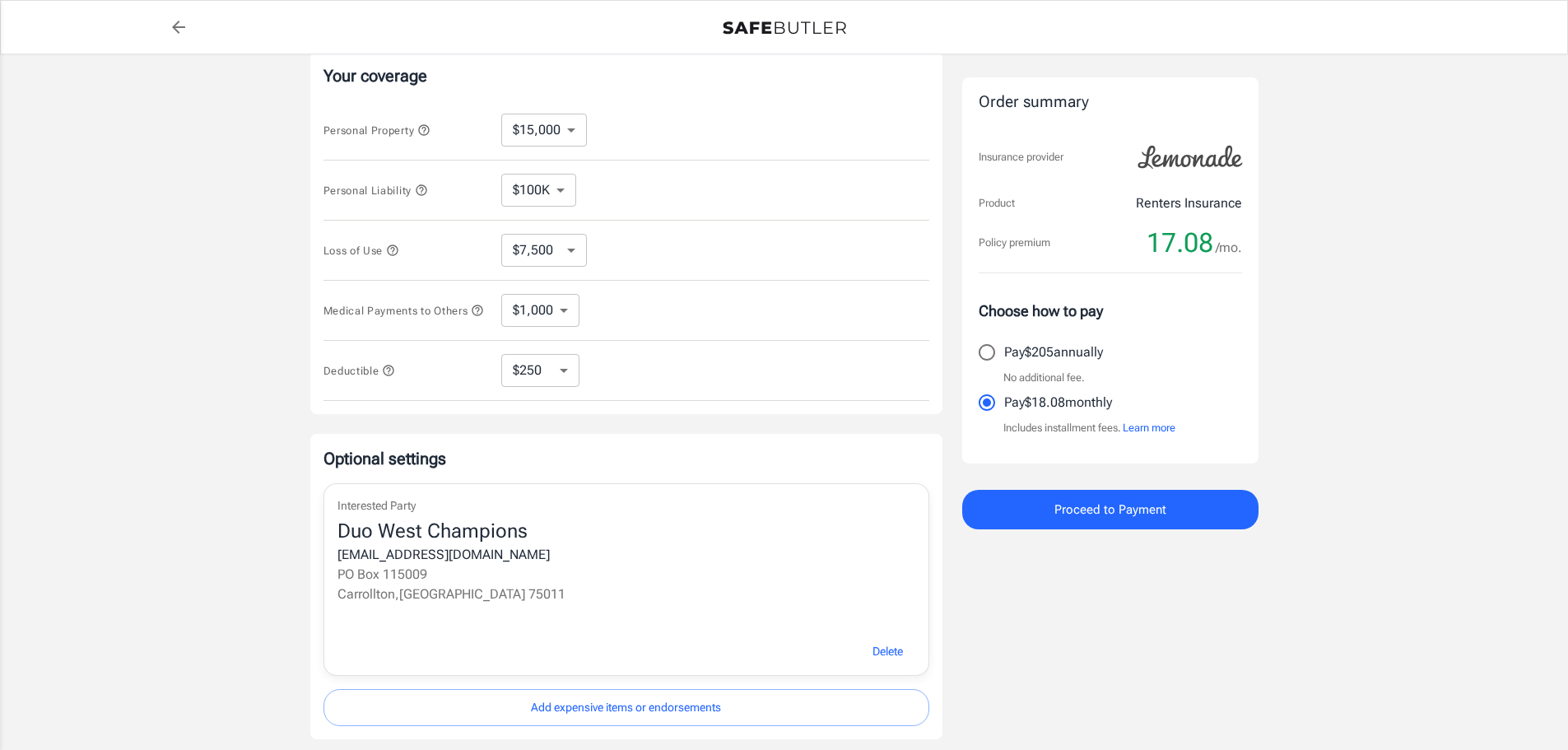
scroll to position [329, 0]
click at [1130, 518] on span "Proceed to Payment" at bounding box center [1110, 509] width 112 height 21
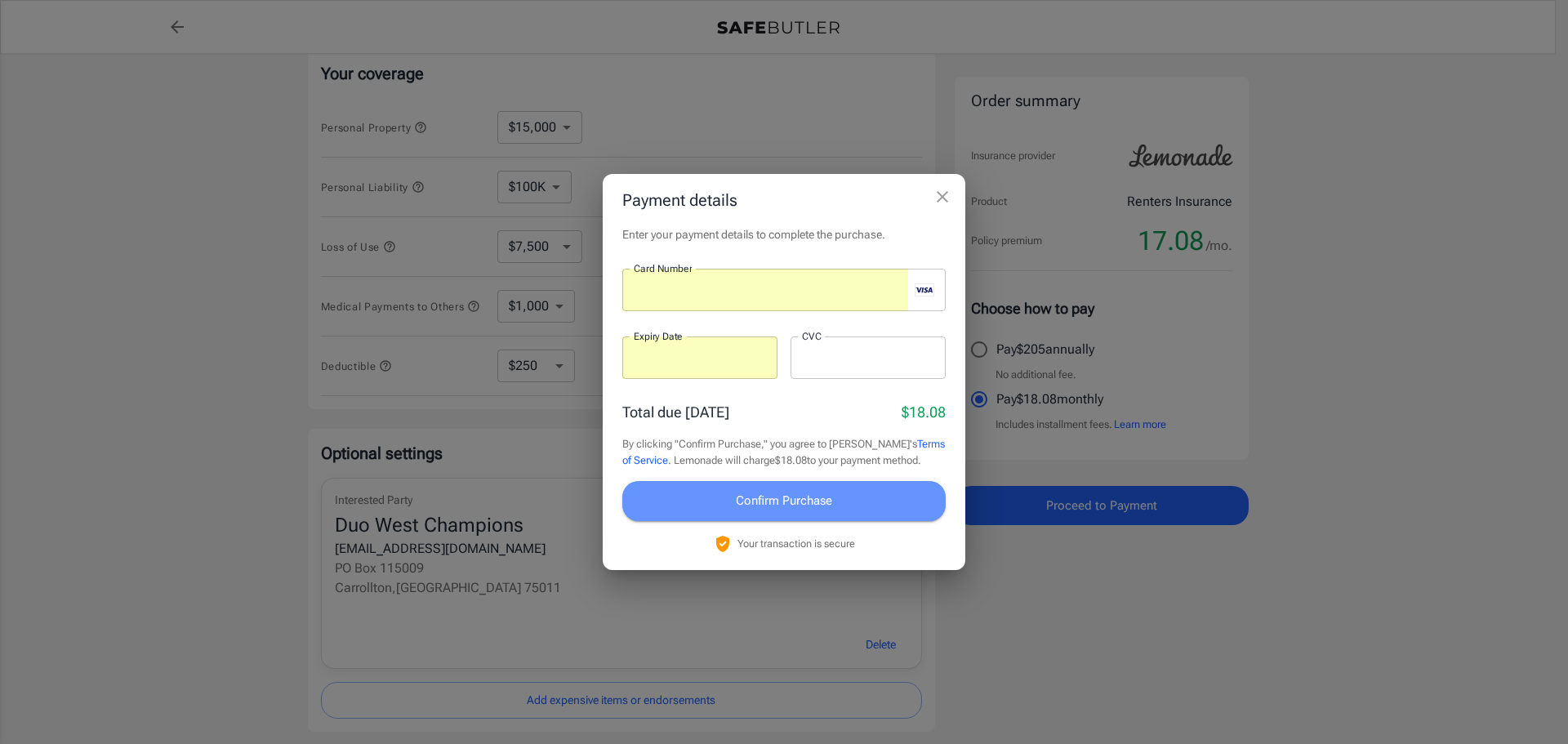
click at [847, 513] on button "Confirm Purchase" at bounding box center [784, 500] width 324 height 39
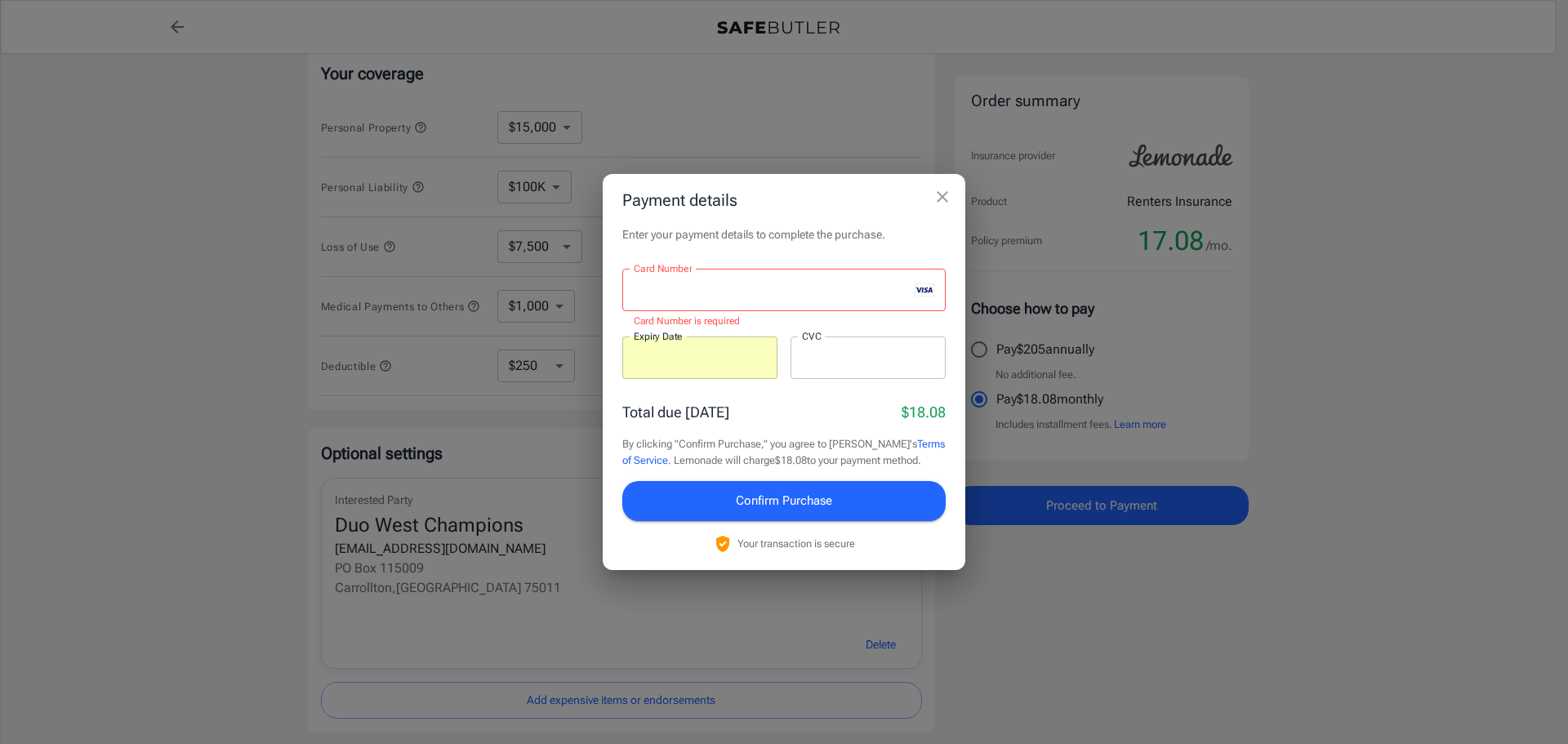
click at [957, 348] on div "Enter your payment details to complete the purchase. Card Number Card Number Ca…" at bounding box center [784, 398] width 363 height 343
click at [870, 505] on button "Confirm Purchase" at bounding box center [784, 500] width 324 height 39
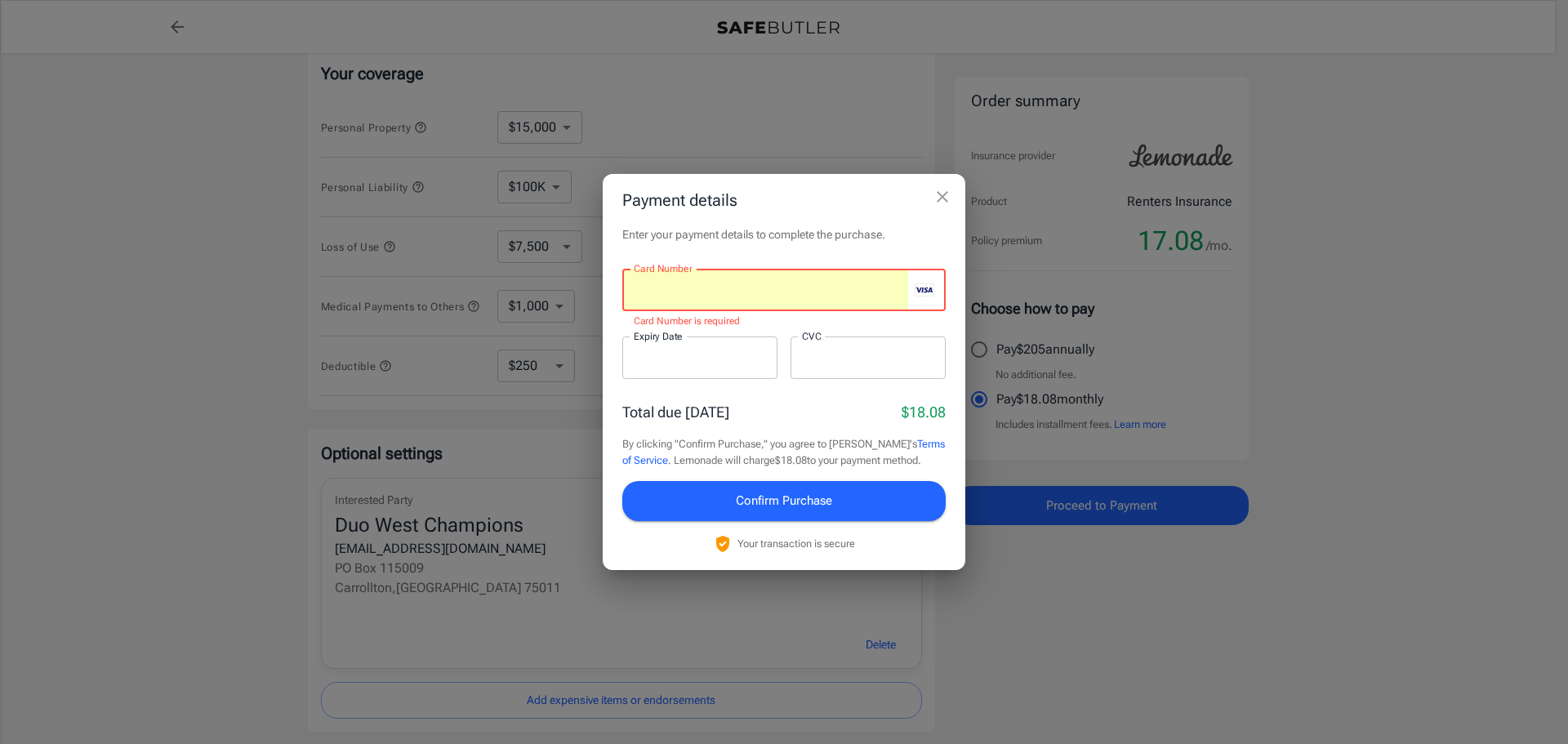
click at [922, 251] on div "Enter your payment details to complete the purchase. Card Number Card Number Ca…" at bounding box center [784, 398] width 363 height 343
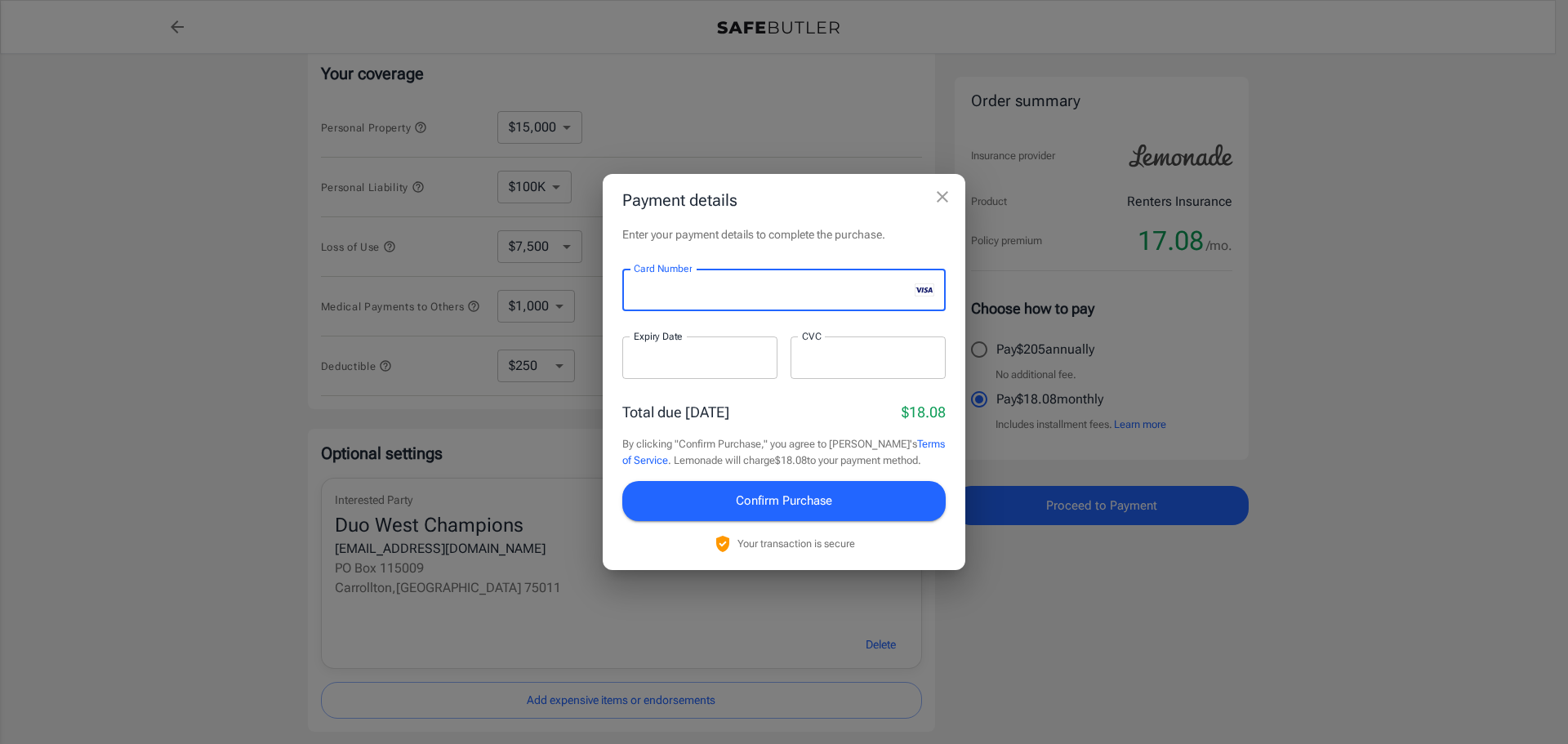
click at [956, 390] on div "Enter your payment details to complete the purchase. Card Number Card Number ​ …" at bounding box center [784, 398] width 363 height 343
click at [860, 498] on button "Confirm Purchase" at bounding box center [784, 500] width 324 height 39
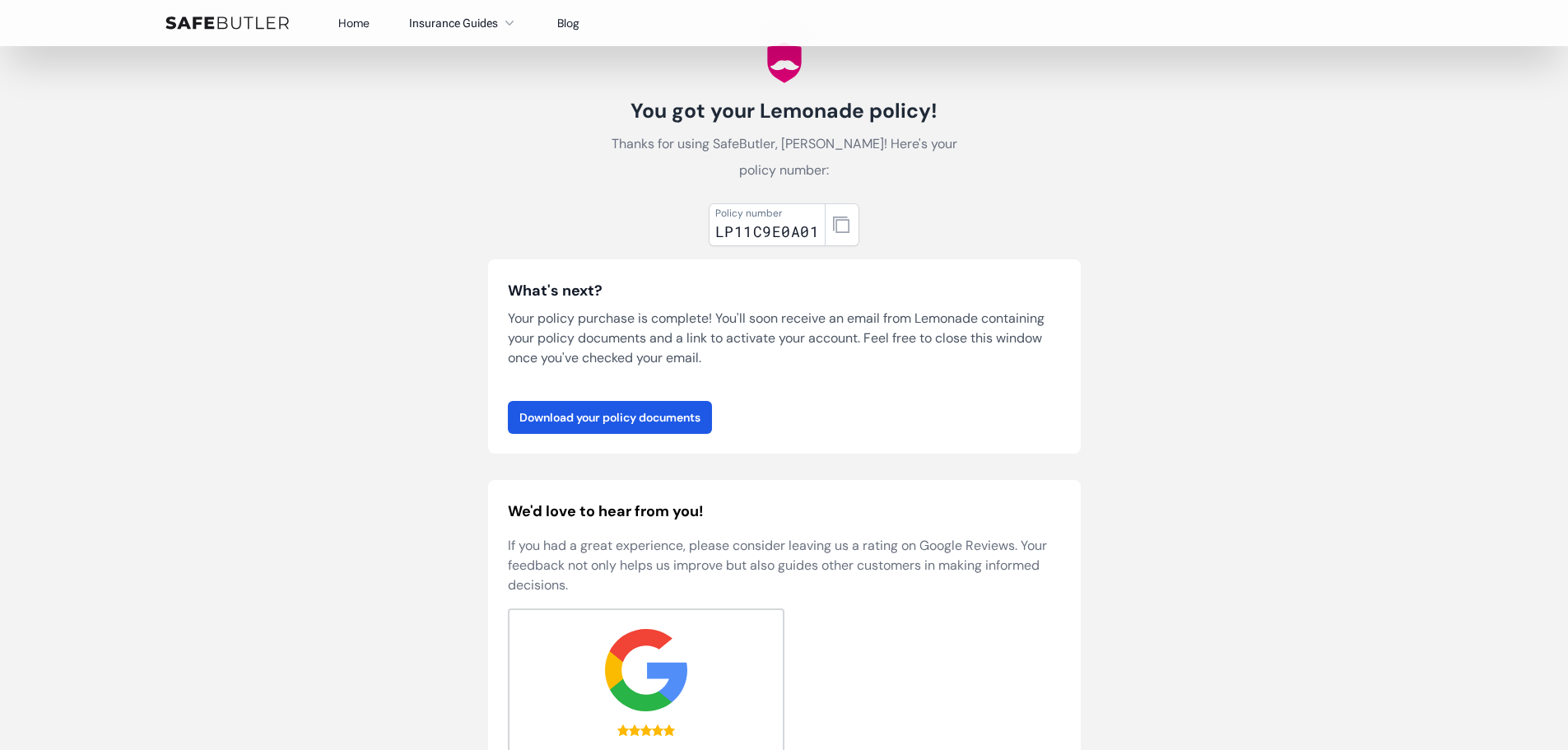
scroll to position [82, 0]
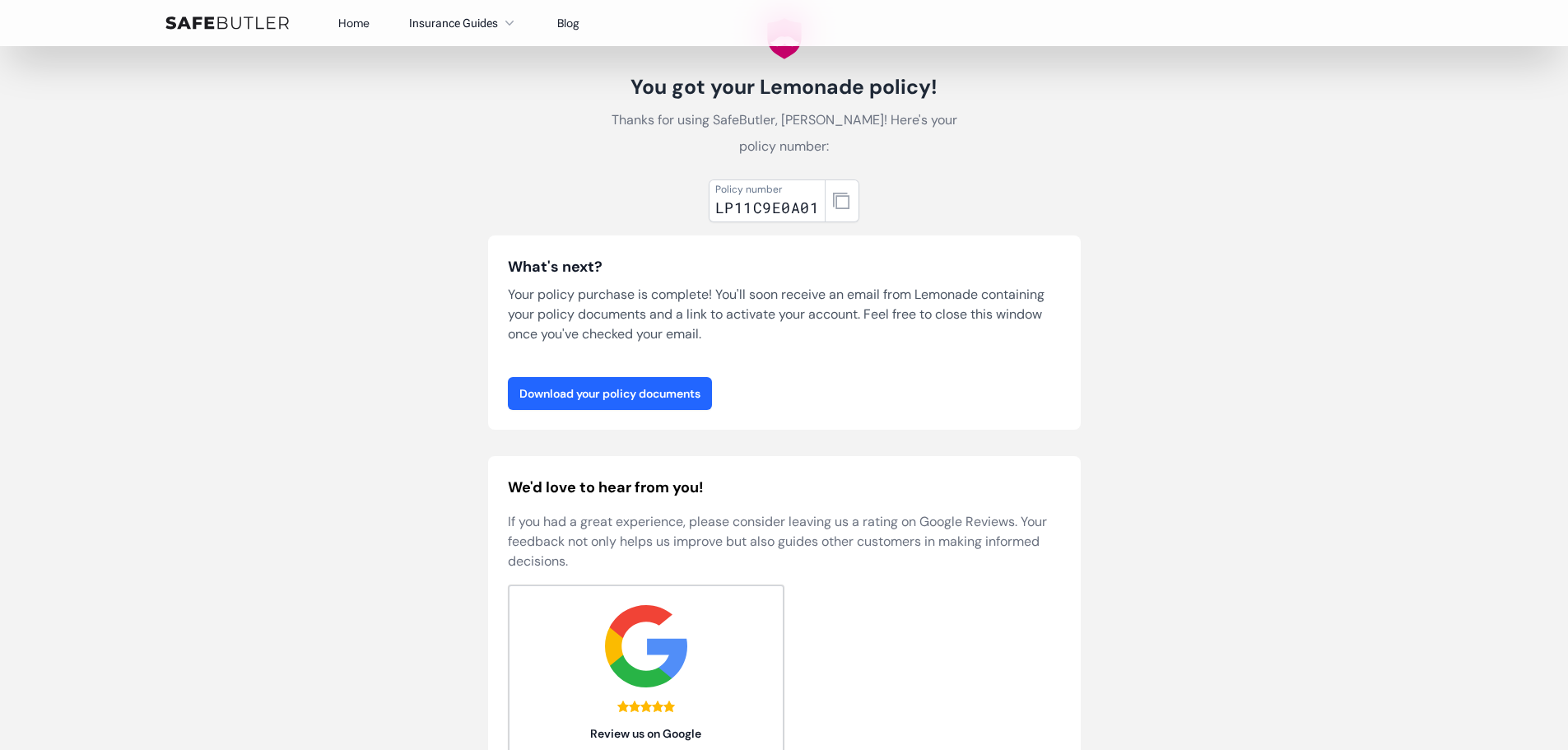
click at [677, 398] on link "Download your policy documents" at bounding box center [609, 394] width 204 height 33
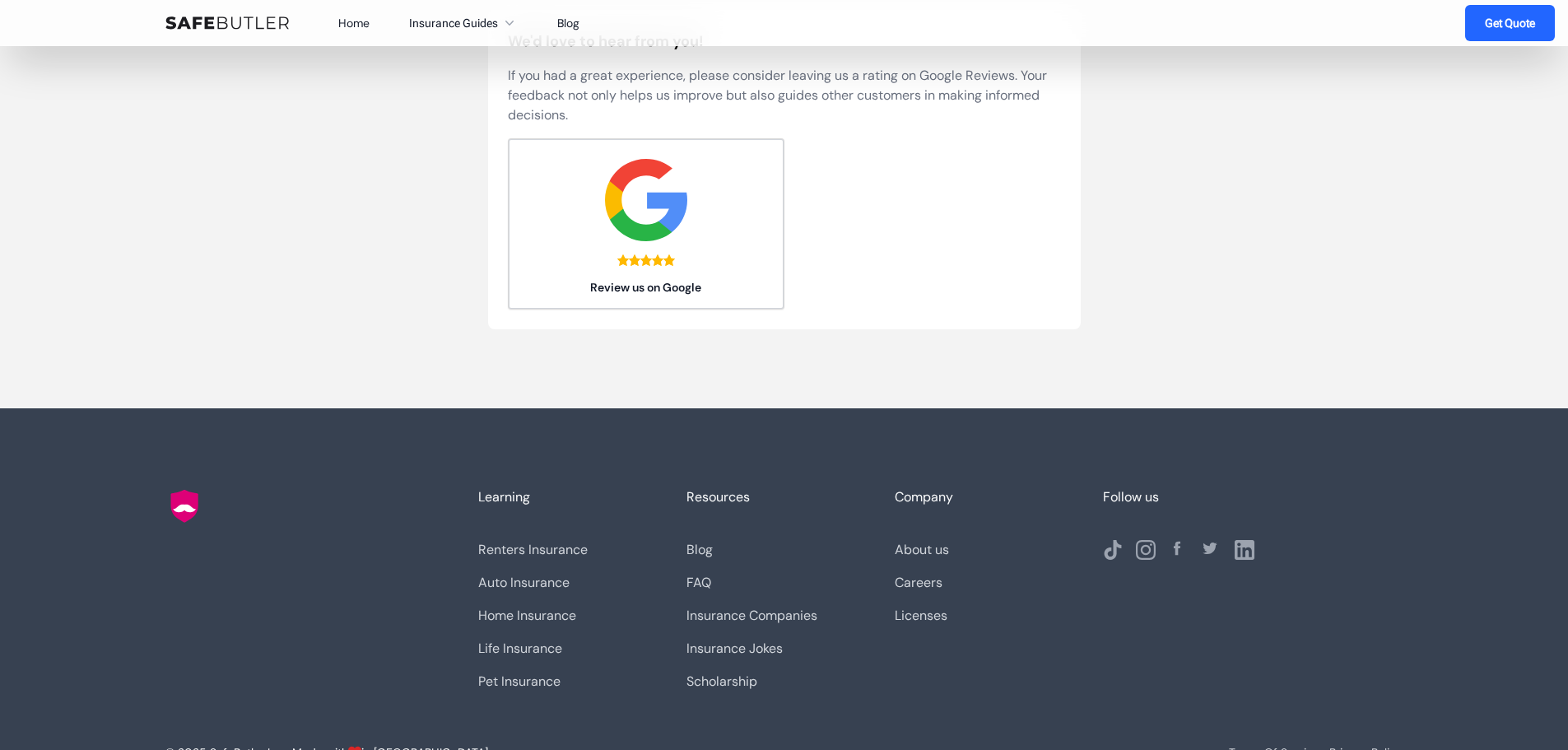
scroll to position [477, 0]
